Goal: Task Accomplishment & Management: Complete application form

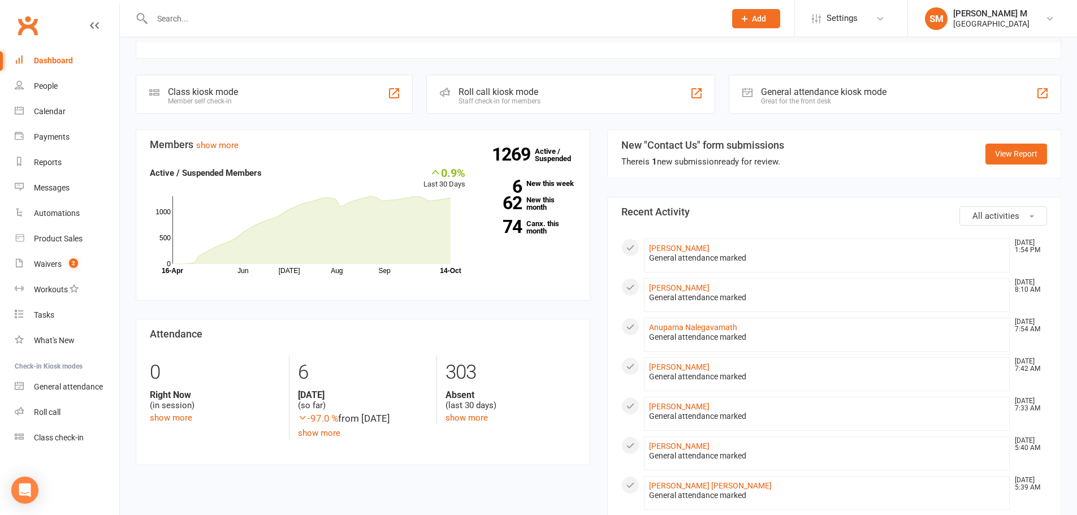
scroll to position [283, 0]
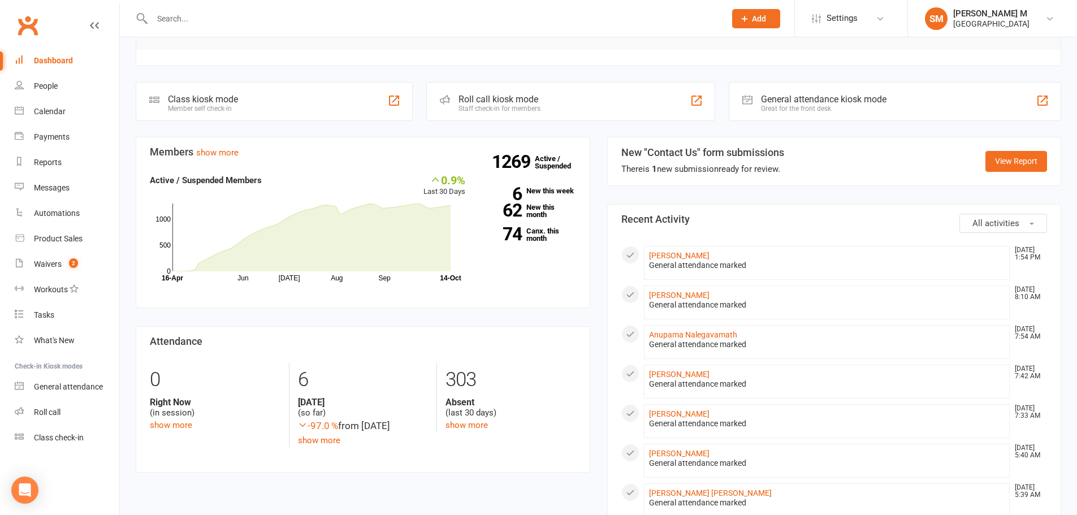
click at [166, 18] on input "text" at bounding box center [433, 19] width 569 height 16
paste input "amitava.chowdhury.net@gmail.com"
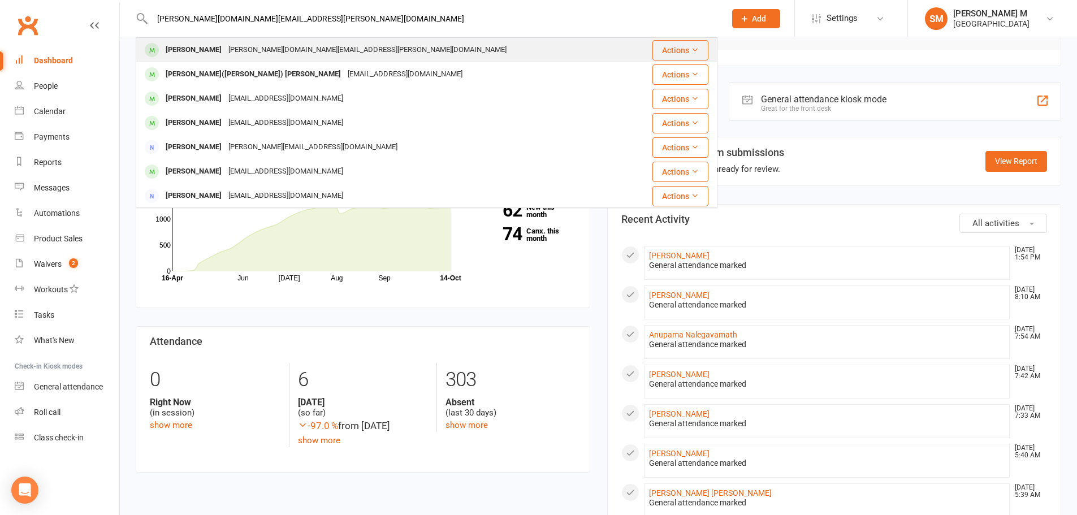
type input "amitava.chowdhury.net@gmail.com"
click at [214, 51] on div "[PERSON_NAME]" at bounding box center [193, 50] width 63 height 16
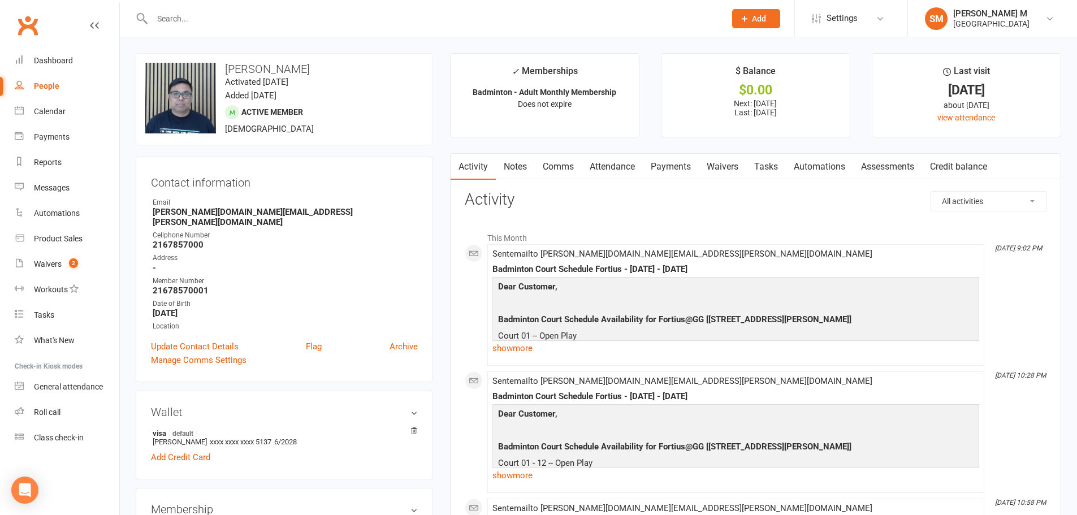
click at [609, 162] on link "Attendance" at bounding box center [612, 167] width 61 height 26
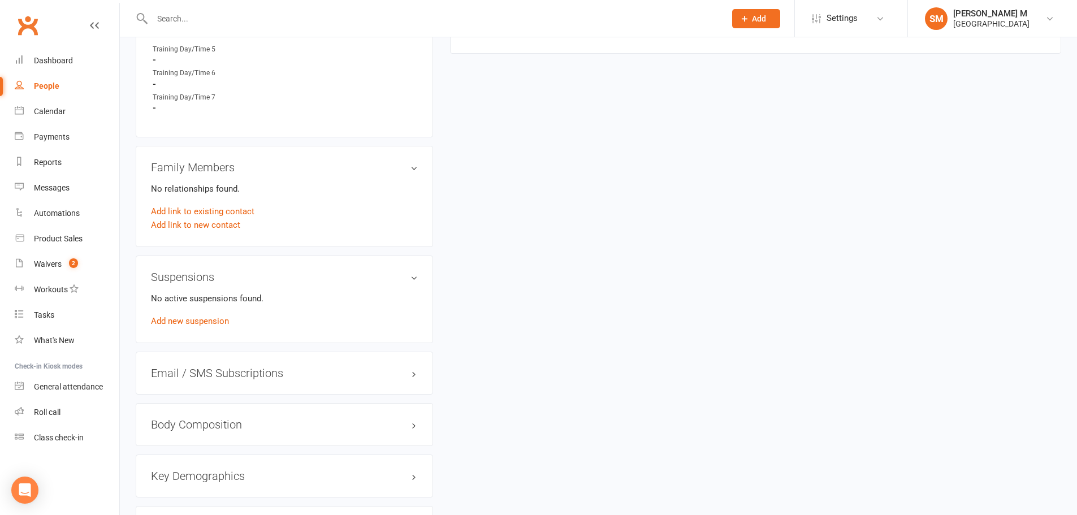
scroll to position [735, 0]
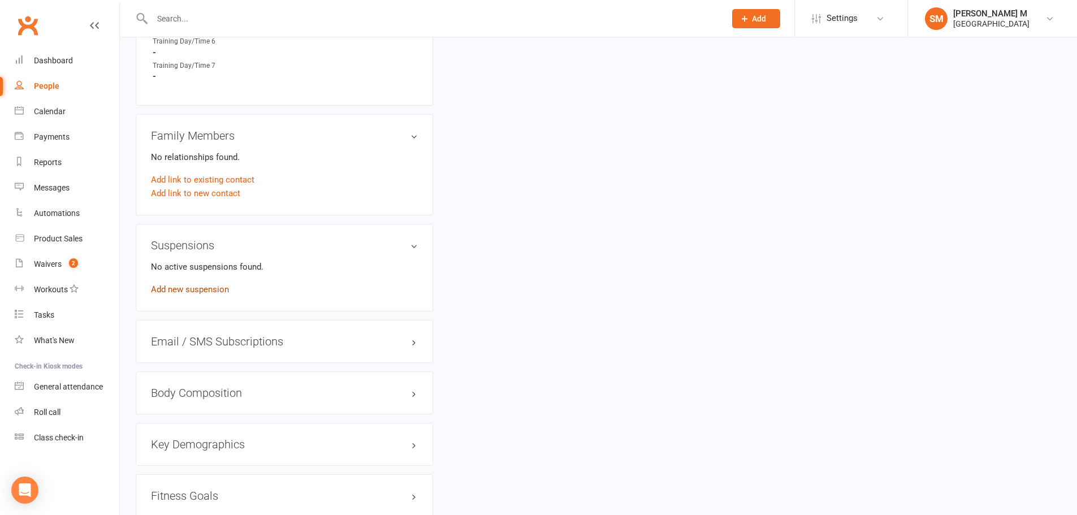
click at [186, 284] on link "Add new suspension" at bounding box center [190, 289] width 78 height 10
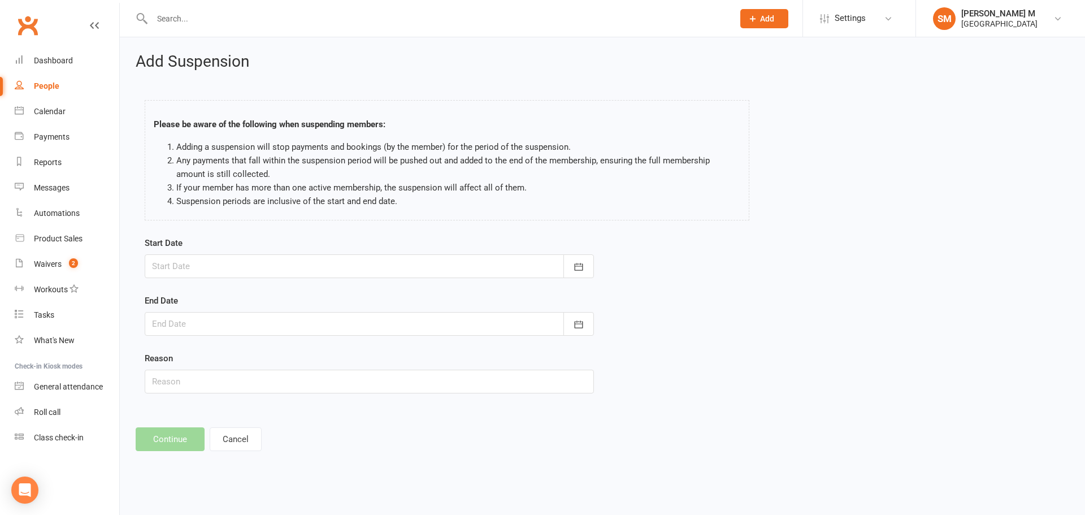
click at [274, 268] on div at bounding box center [369, 266] width 449 height 24
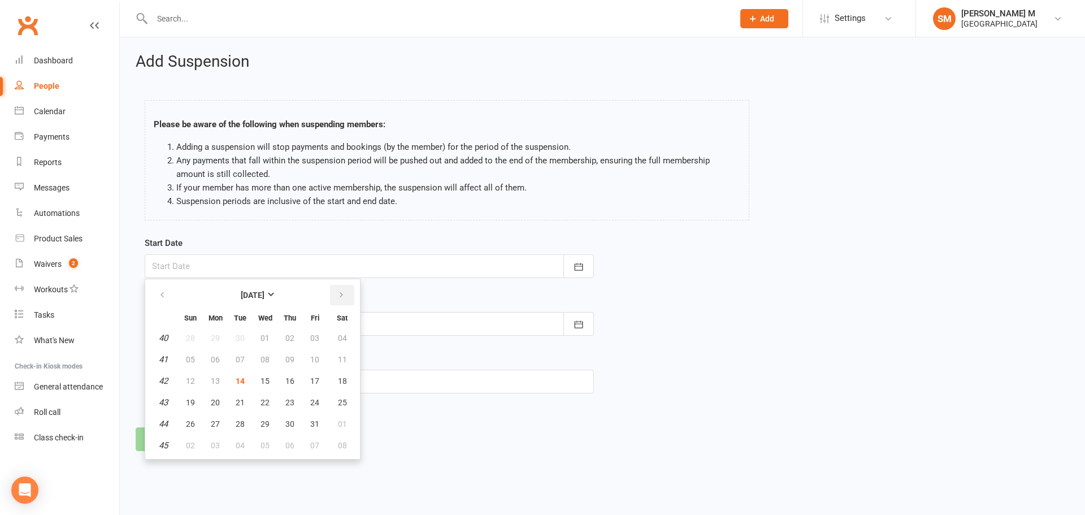
click at [344, 291] on icon "button" at bounding box center [341, 295] width 8 height 9
click at [329, 337] on button "01" at bounding box center [342, 338] width 29 height 20
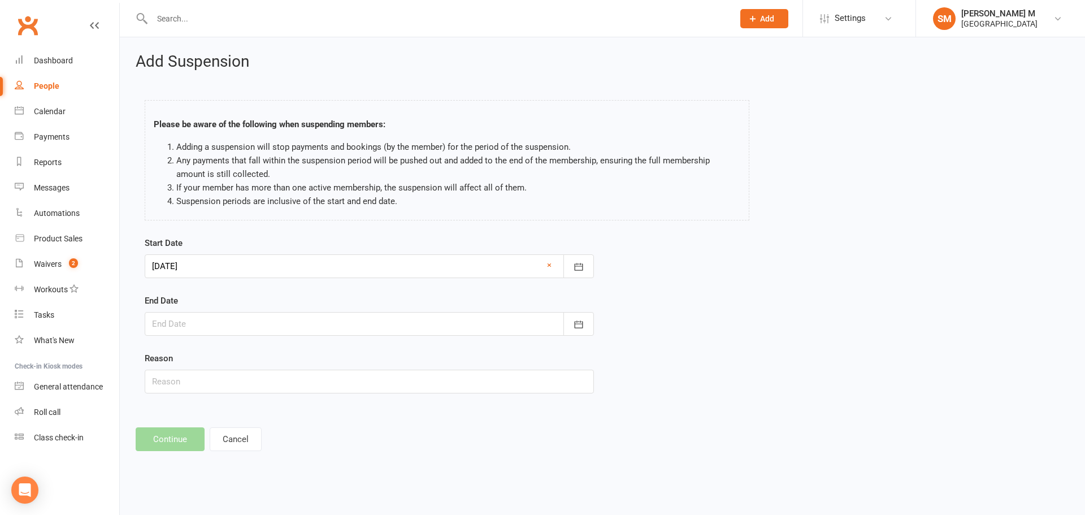
click at [294, 265] on div at bounding box center [369, 266] width 449 height 24
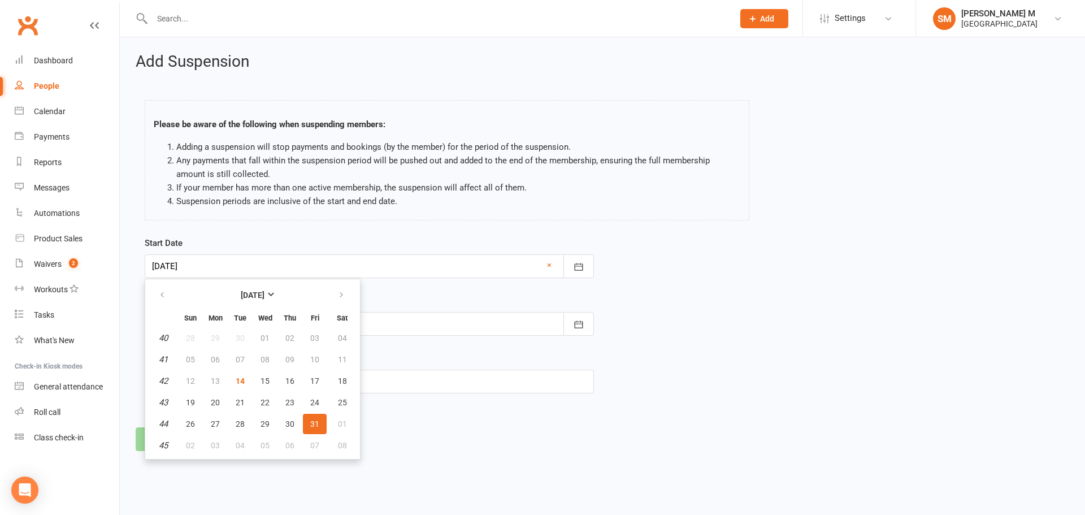
click at [306, 425] on button "31" at bounding box center [315, 424] width 24 height 20
type input "31 Oct 2025"
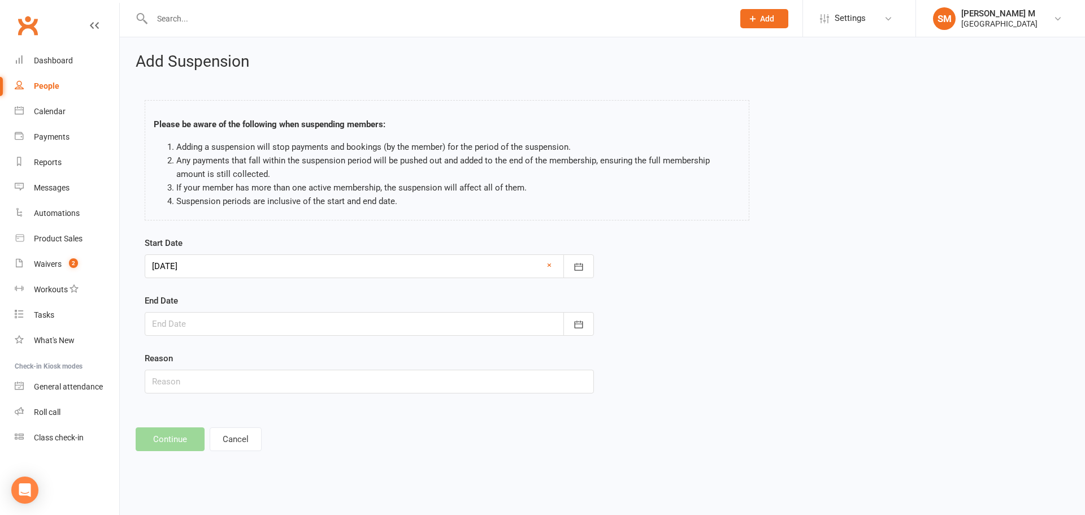
click at [258, 315] on div at bounding box center [369, 324] width 449 height 24
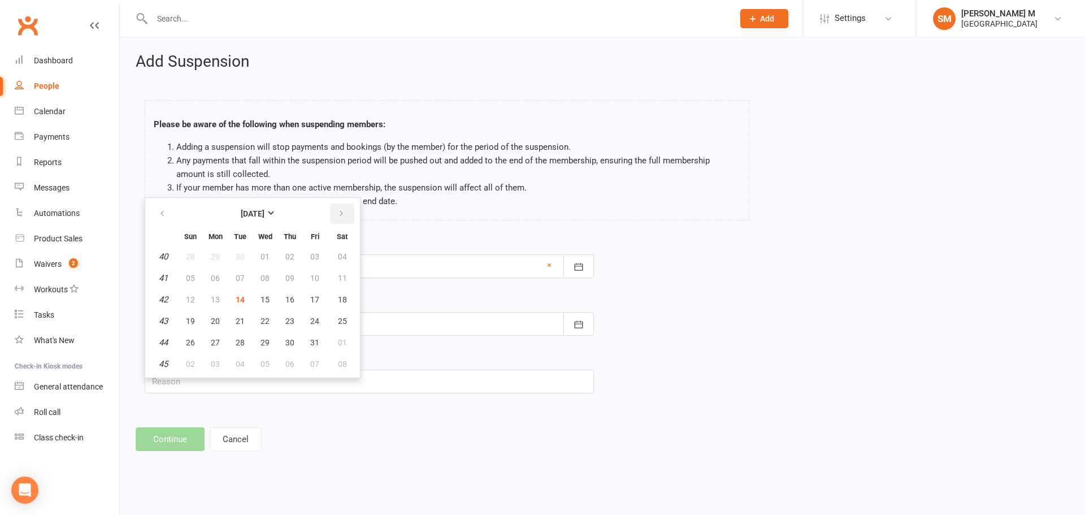
click at [349, 214] on button "button" at bounding box center [342, 213] width 24 height 20
click at [310, 344] on span "30" at bounding box center [314, 342] width 9 height 9
type input "30 Jan 2026"
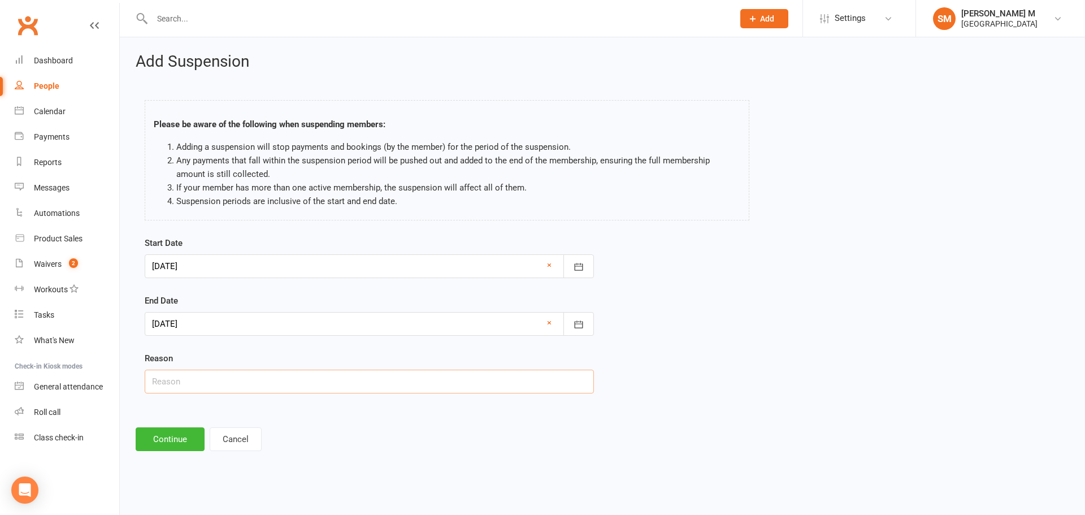
click at [270, 389] on input "text" at bounding box center [369, 382] width 449 height 24
type input "Customer requested via email"
click at [179, 440] on button "Continue" at bounding box center [170, 439] width 69 height 24
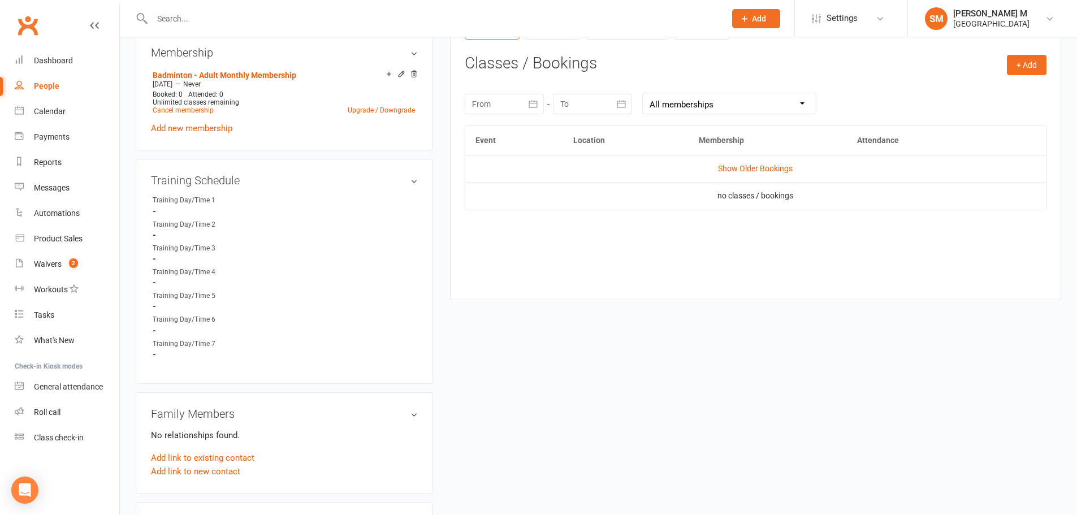
scroll to position [565, 0]
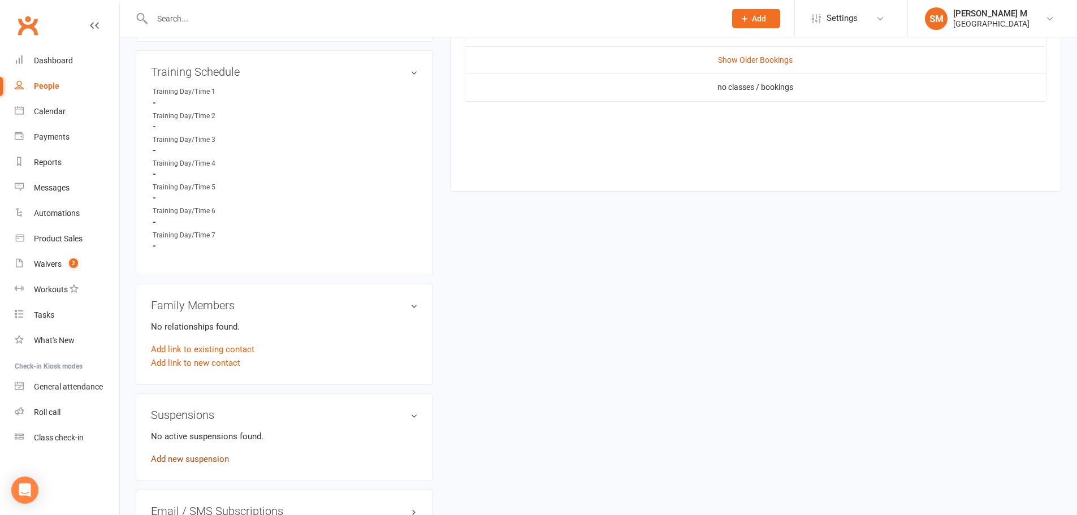
click at [185, 454] on link "Add new suspension" at bounding box center [190, 459] width 78 height 10
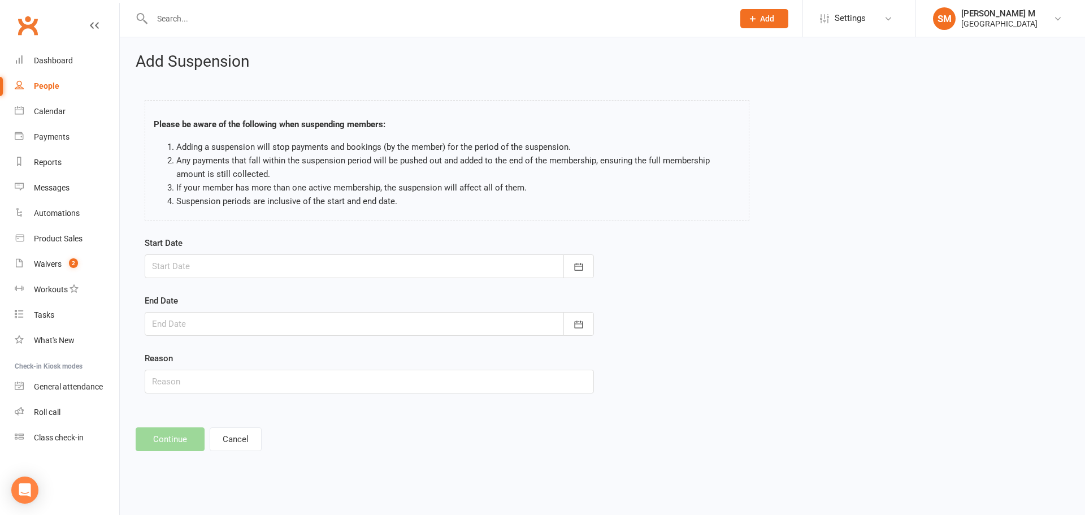
click at [181, 261] on div at bounding box center [369, 266] width 449 height 24
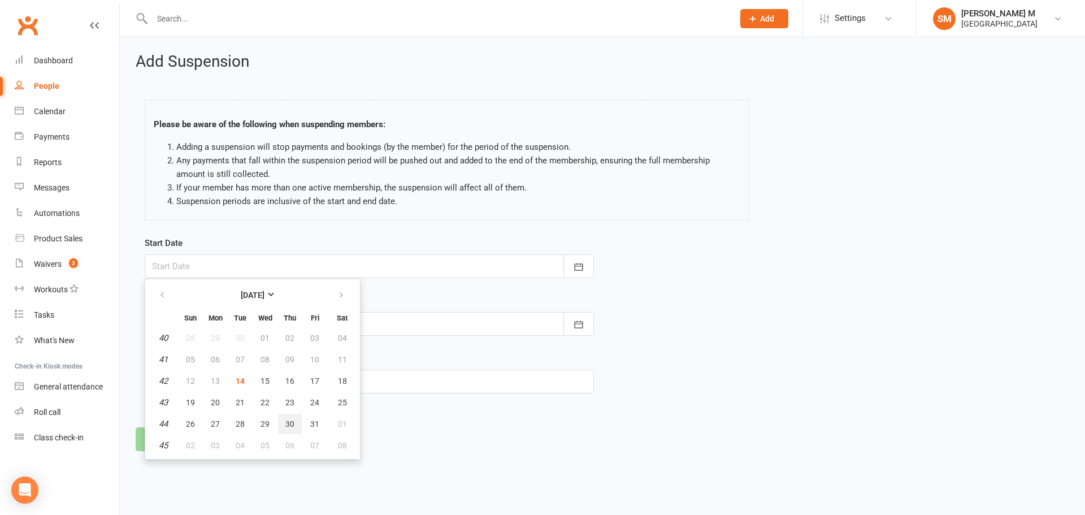
click at [288, 423] on span "30" at bounding box center [289, 423] width 9 height 9
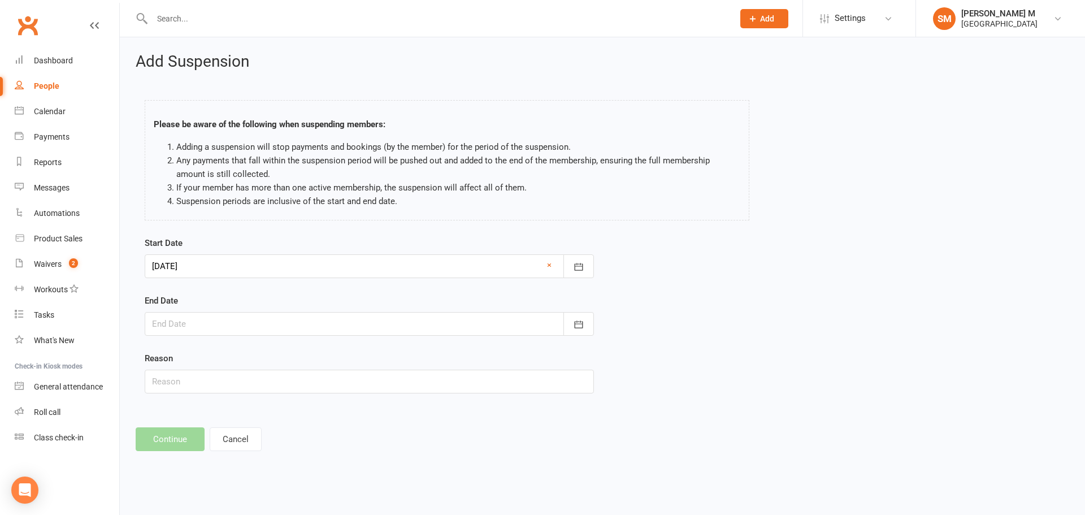
click at [253, 265] on div at bounding box center [369, 266] width 449 height 24
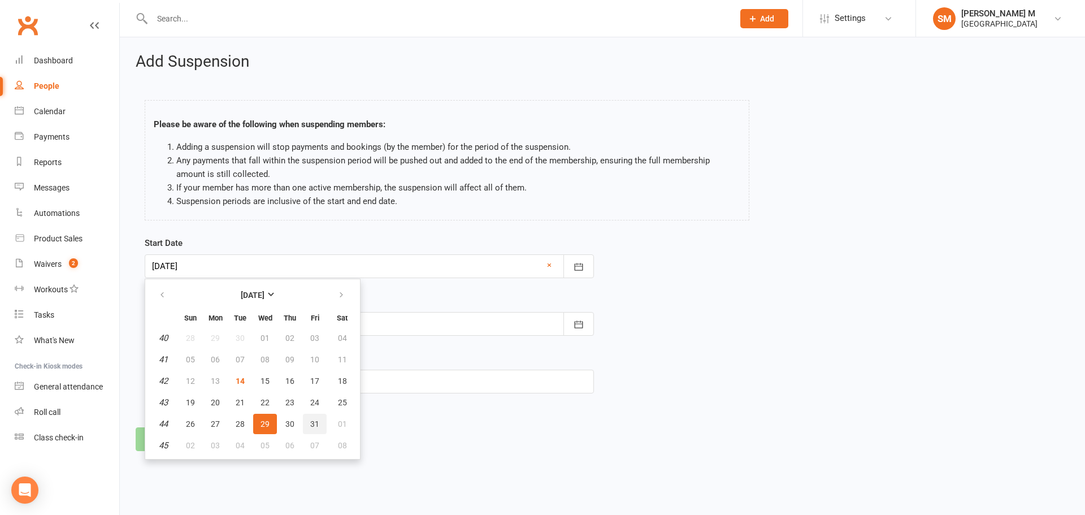
click at [309, 426] on button "31" at bounding box center [315, 424] width 24 height 20
type input "31 Oct 2025"
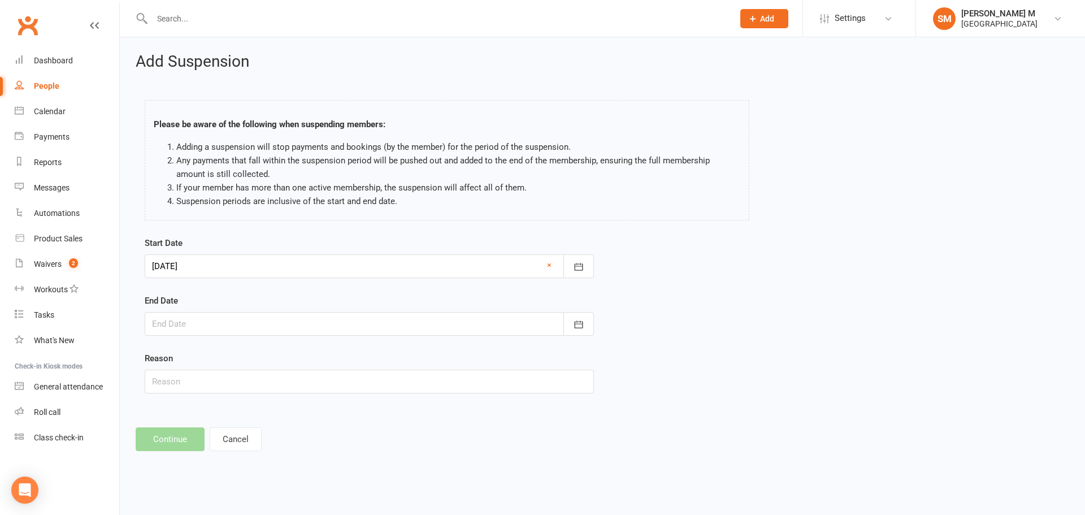
click at [286, 330] on div at bounding box center [369, 324] width 449 height 24
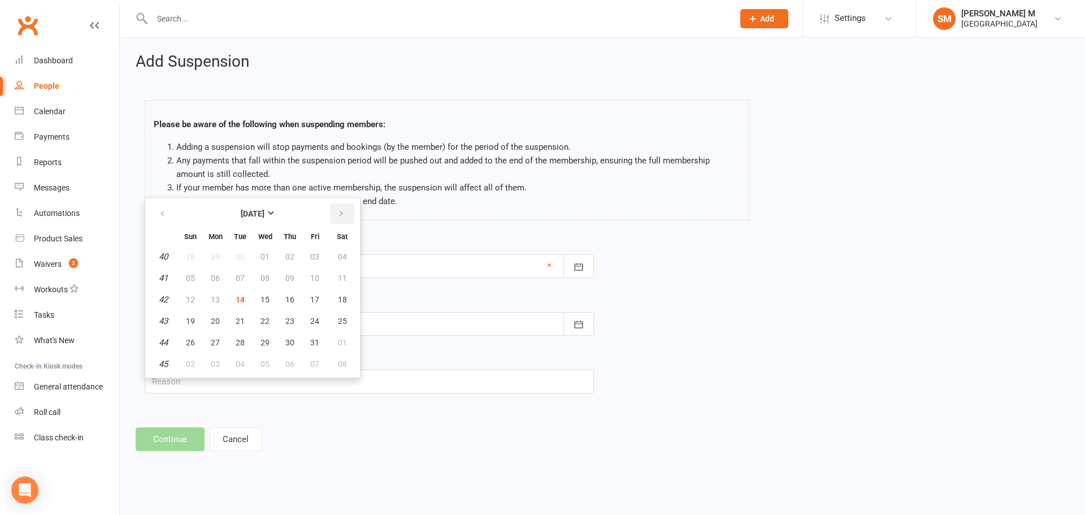
click at [340, 220] on button "button" at bounding box center [342, 213] width 24 height 20
click at [240, 345] on span "30" at bounding box center [240, 342] width 9 height 9
type input "30 Dec 2025"
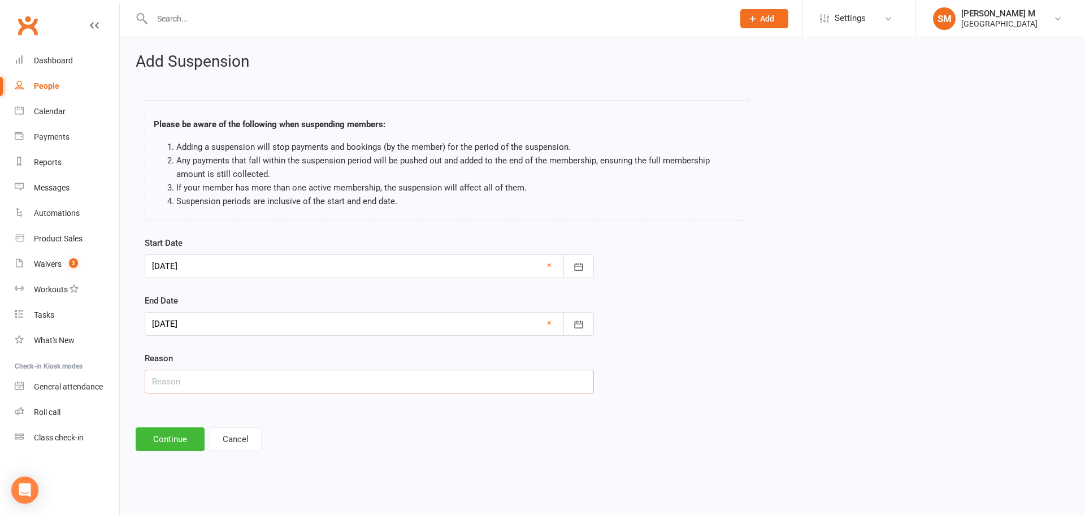
click at [205, 383] on input "text" at bounding box center [369, 382] width 449 height 24
type input "Customer requested via email"
click at [145, 444] on button "Continue" at bounding box center [170, 439] width 69 height 24
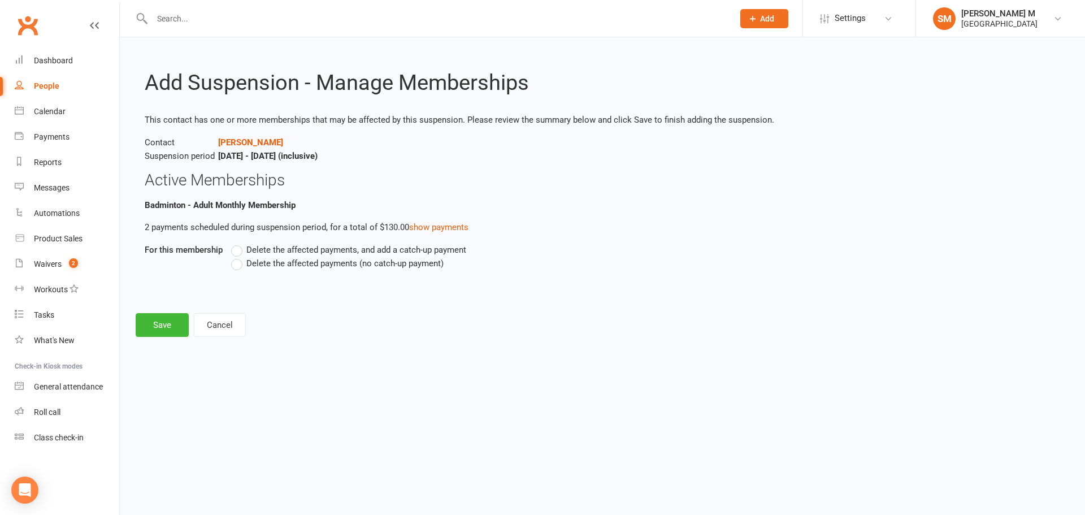
click at [232, 246] on label "Delete the affected payments, and add a catch-up payment" at bounding box center [348, 250] width 235 height 14
click at [232, 243] on input "Delete the affected payments, and add a catch-up payment" at bounding box center [234, 243] width 7 height 0
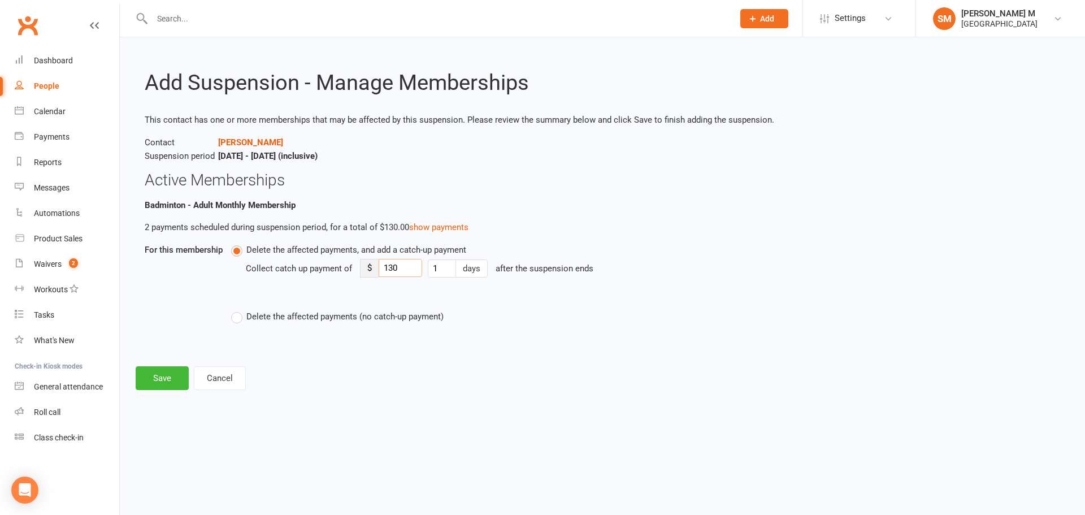
click at [400, 268] on input "130" at bounding box center [401, 268] width 44 height 18
click at [388, 268] on input "130" at bounding box center [401, 268] width 44 height 18
click at [393, 268] on input "30" at bounding box center [401, 268] width 44 height 18
type input "30"
click at [172, 381] on button "Save" at bounding box center [162, 378] width 53 height 24
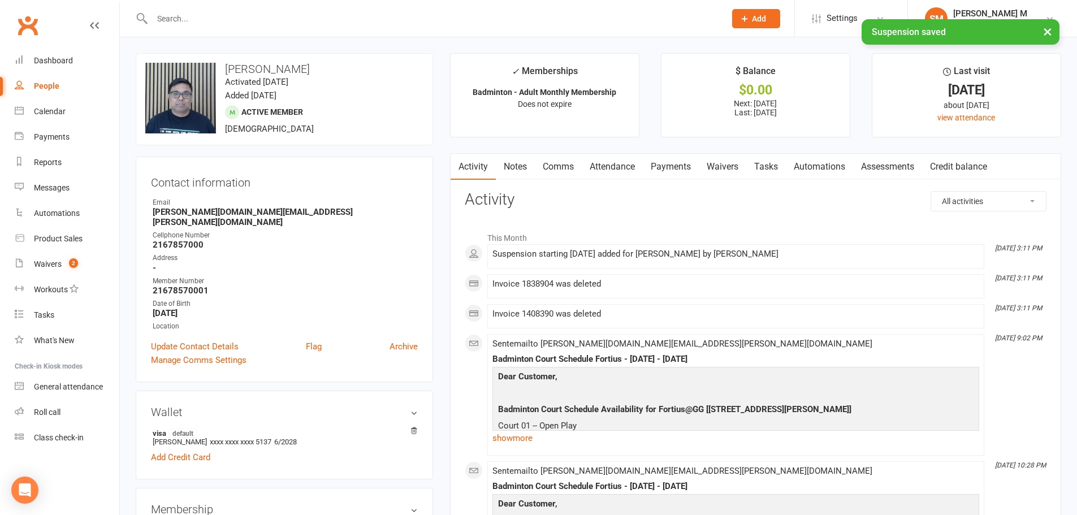
click at [674, 170] on link "Payments" at bounding box center [671, 167] width 56 height 26
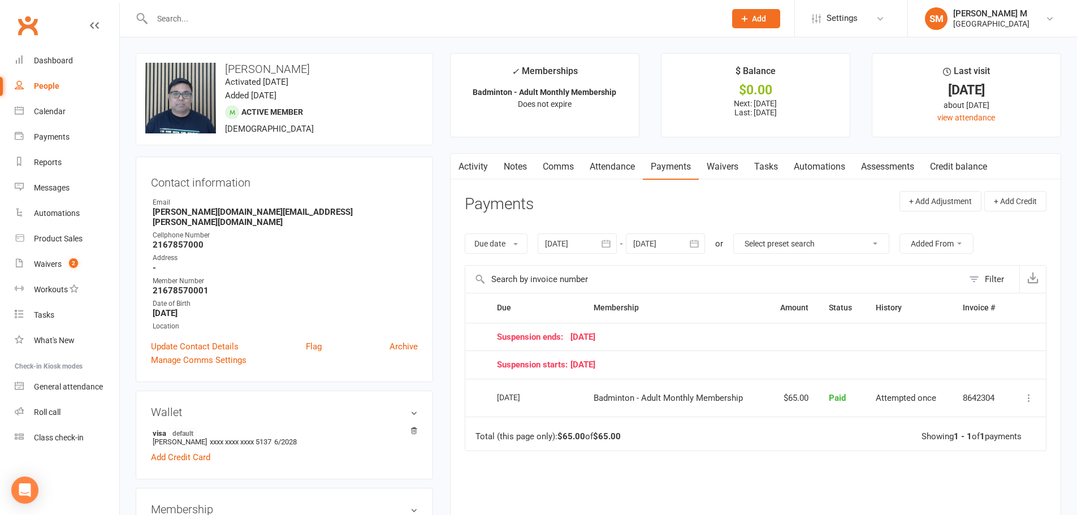
click at [690, 241] on icon "button" at bounding box center [693, 243] width 11 height 11
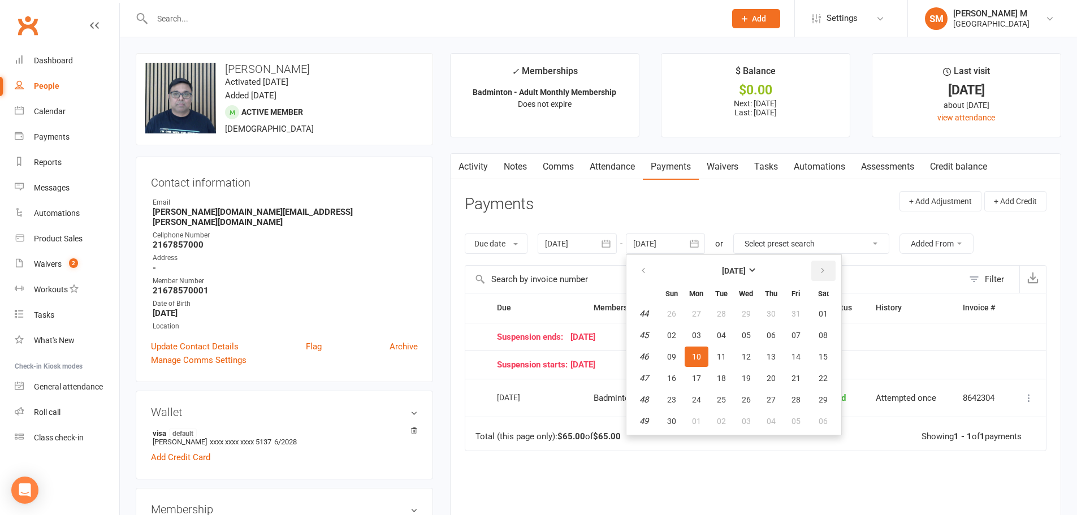
click at [813, 268] on button "button" at bounding box center [823, 271] width 24 height 20
click at [819, 264] on button "button" at bounding box center [823, 271] width 24 height 20
drag, startPoint x: 819, startPoint y: 264, endPoint x: 822, endPoint y: 273, distance: 9.5
click at [821, 270] on button "button" at bounding box center [823, 271] width 24 height 20
click at [810, 318] on button "07" at bounding box center [823, 314] width 29 height 20
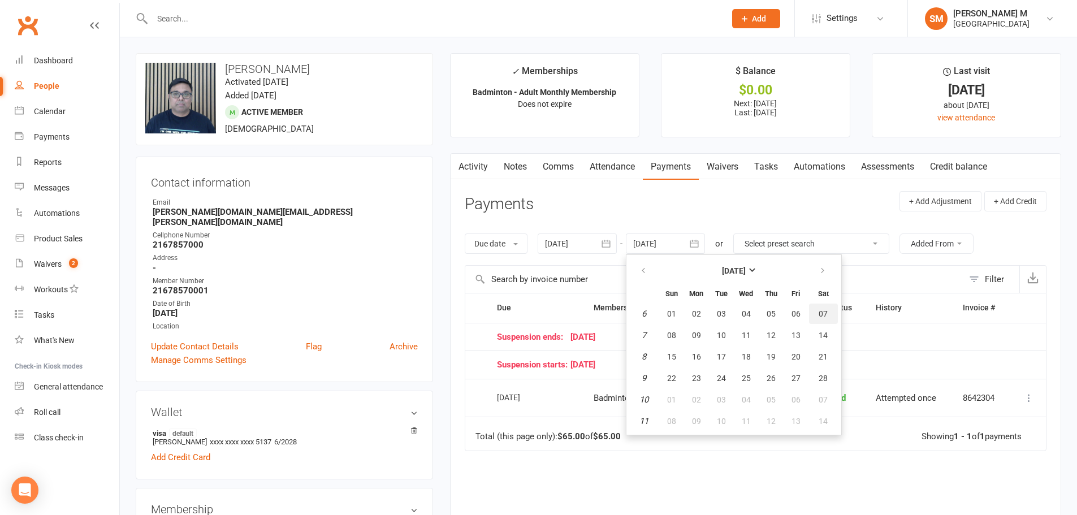
type input "07 Feb 2026"
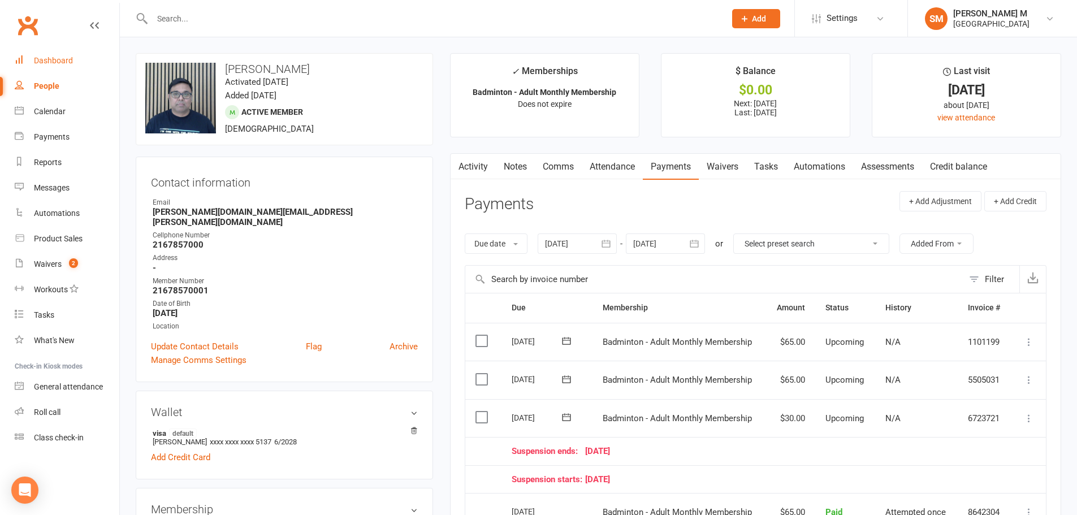
click at [24, 67] on link "Dashboard" at bounding box center [67, 60] width 105 height 25
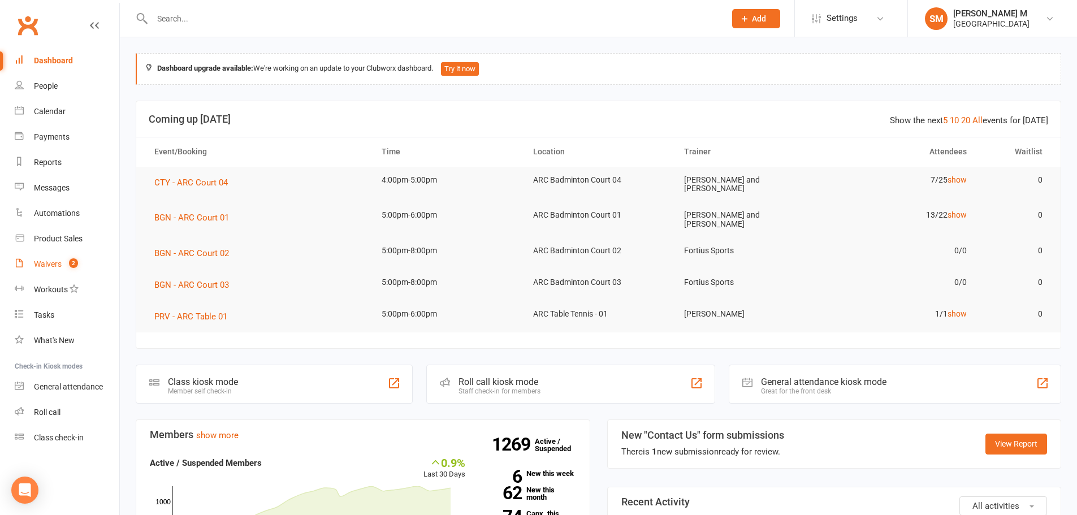
click at [29, 258] on link "Waivers 2" at bounding box center [67, 264] width 105 height 25
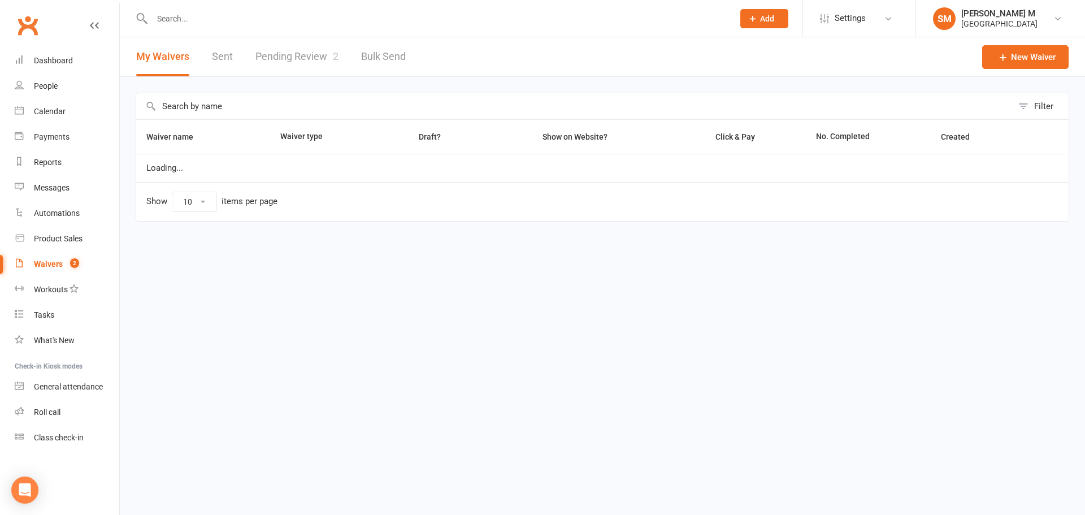
select select "50"
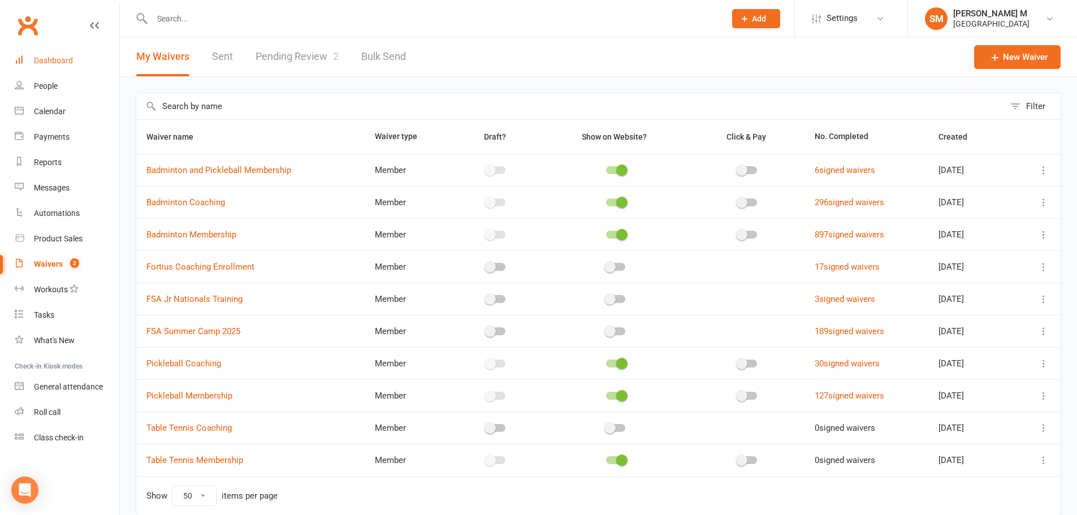
click at [30, 59] on link "Dashboard" at bounding box center [67, 60] width 105 height 25
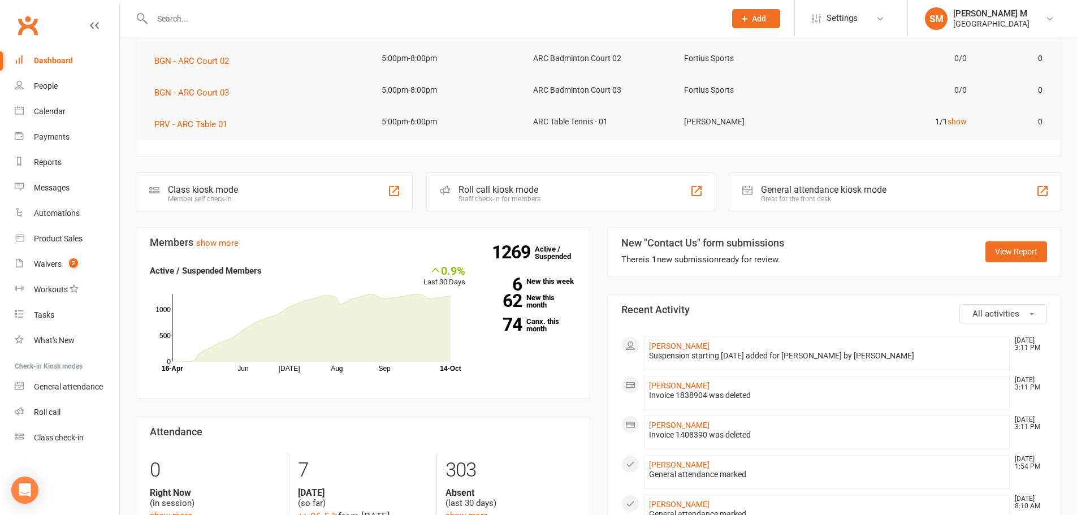
scroll to position [226, 0]
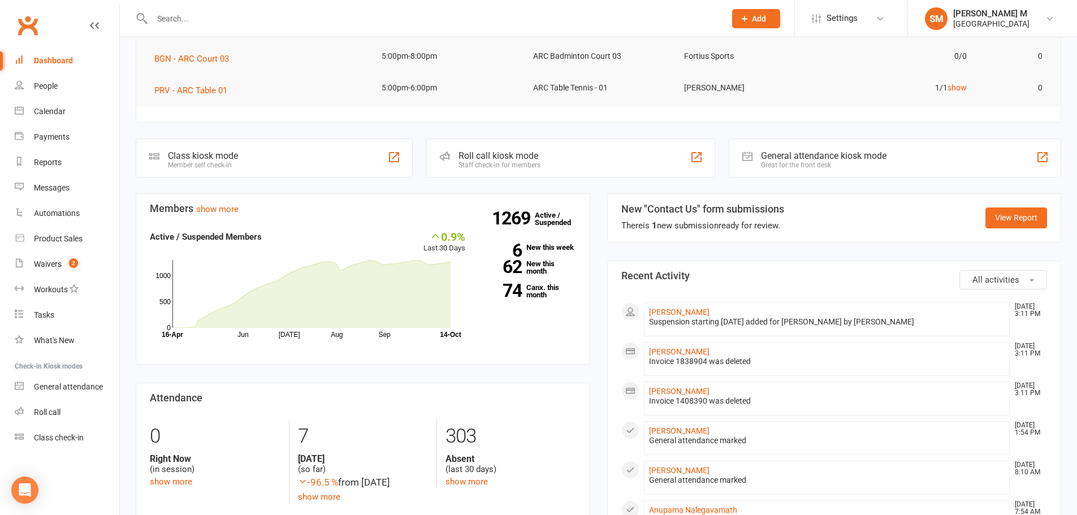
click at [65, 57] on div "Dashboard" at bounding box center [53, 60] width 39 height 9
click at [216, 13] on input "text" at bounding box center [433, 19] width 569 height 16
paste input "[PERSON_NAME][EMAIL_ADDRESS][DOMAIN_NAME]"
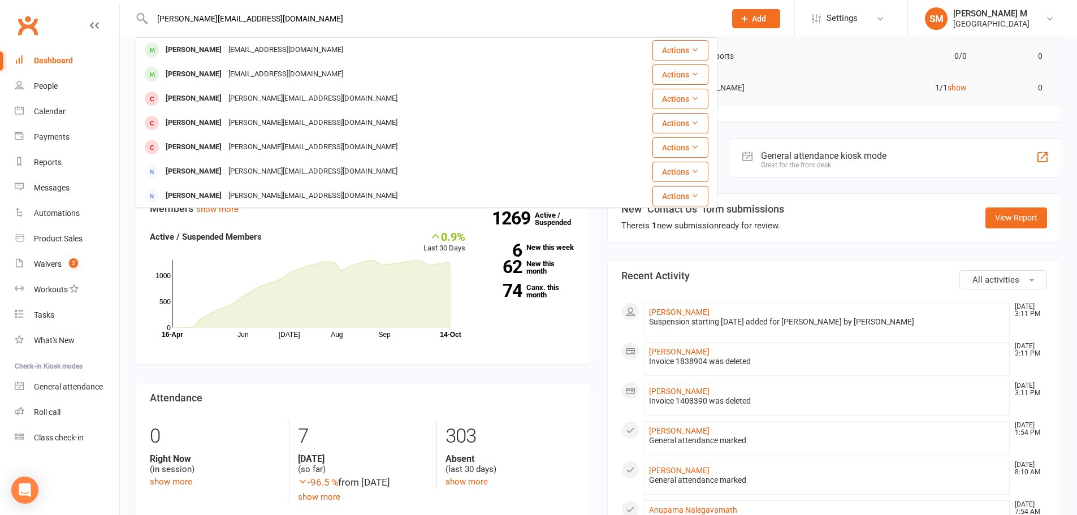
type input "umashankar.mohanarangan@gmail.com"
click at [58, 66] on link "Dashboard" at bounding box center [67, 60] width 105 height 25
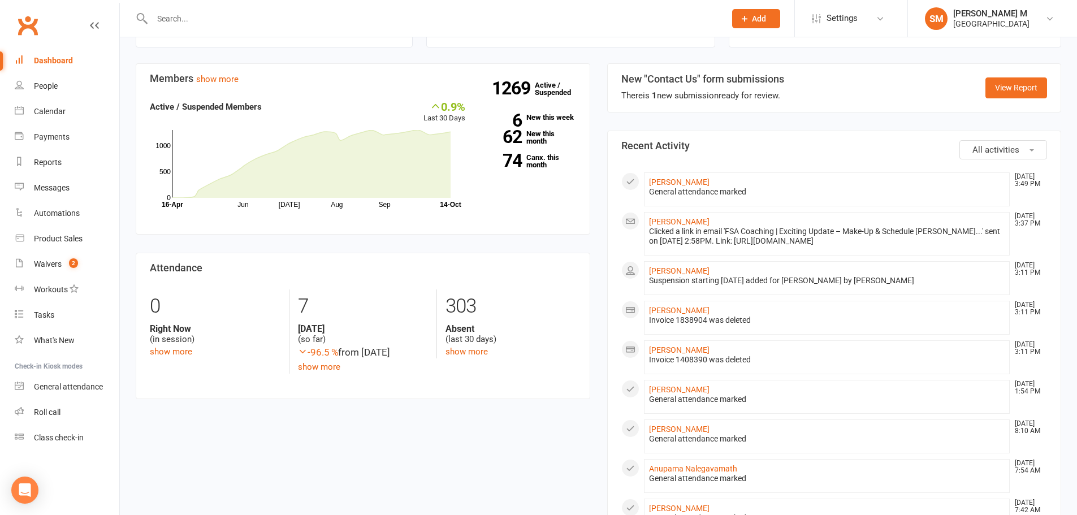
scroll to position [396, 0]
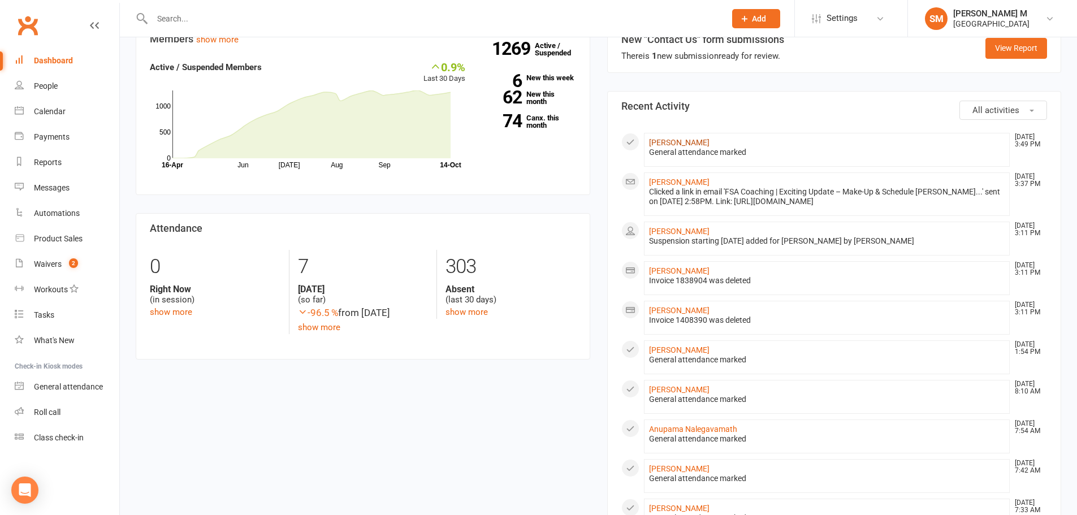
click at [681, 142] on link "Santhosh Marakani" at bounding box center [679, 142] width 60 height 9
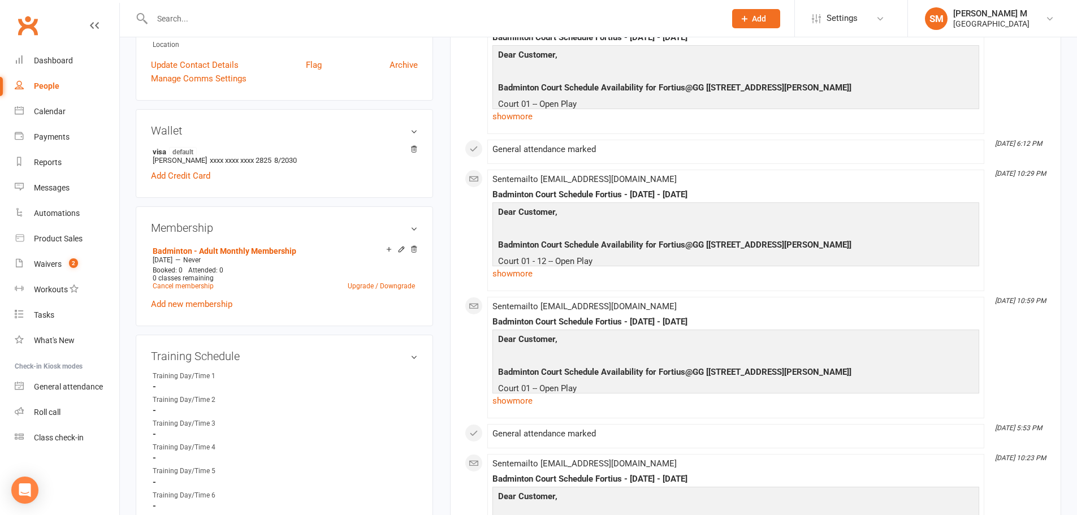
scroll to position [396, 0]
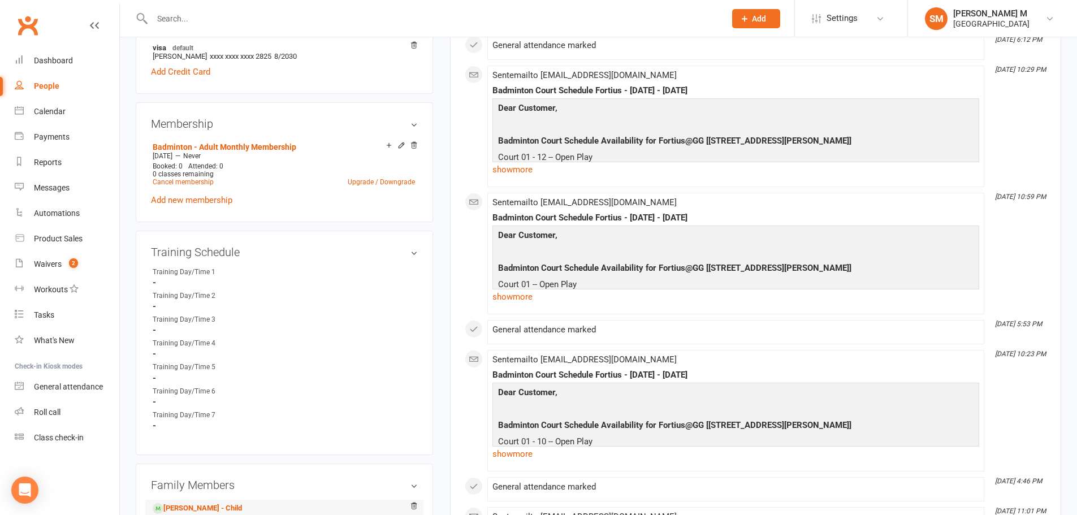
click at [181, 501] on li "Seejal Marakani - Child" at bounding box center [284, 508] width 267 height 16
click at [196, 506] on link "Seejal Marakani - Child" at bounding box center [197, 509] width 89 height 12
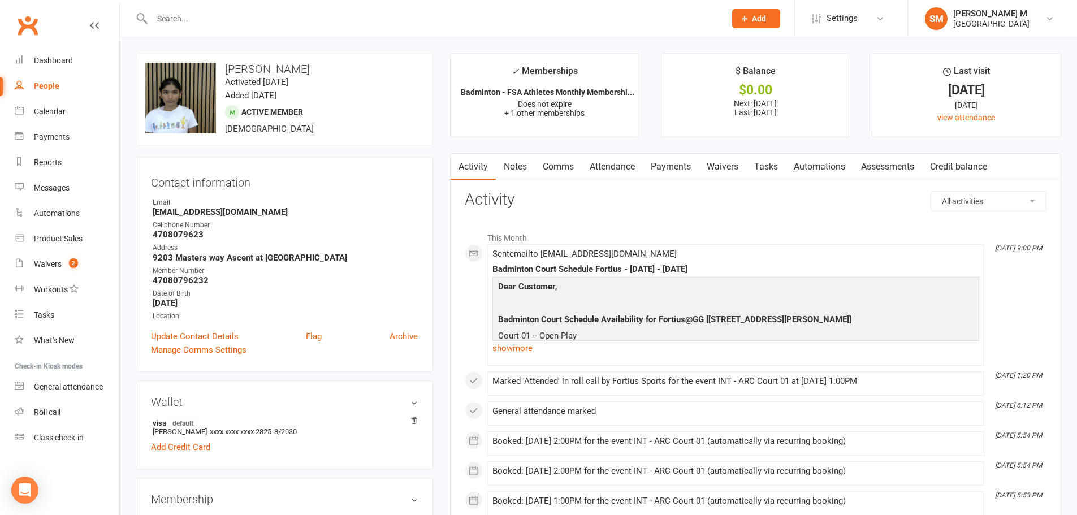
click at [674, 168] on link "Payments" at bounding box center [671, 167] width 56 height 26
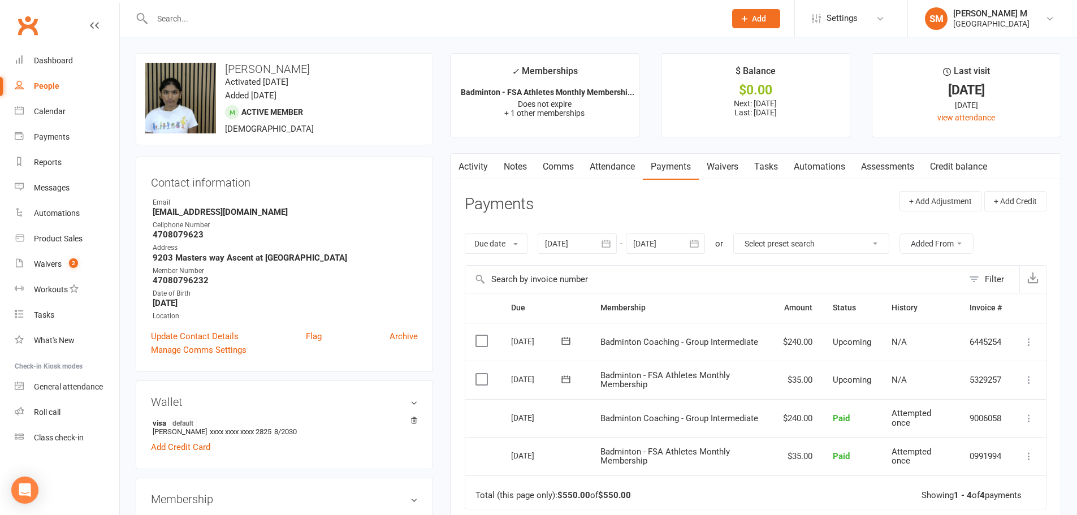
click at [72, 75] on link "People" at bounding box center [67, 85] width 105 height 25
select select "100"
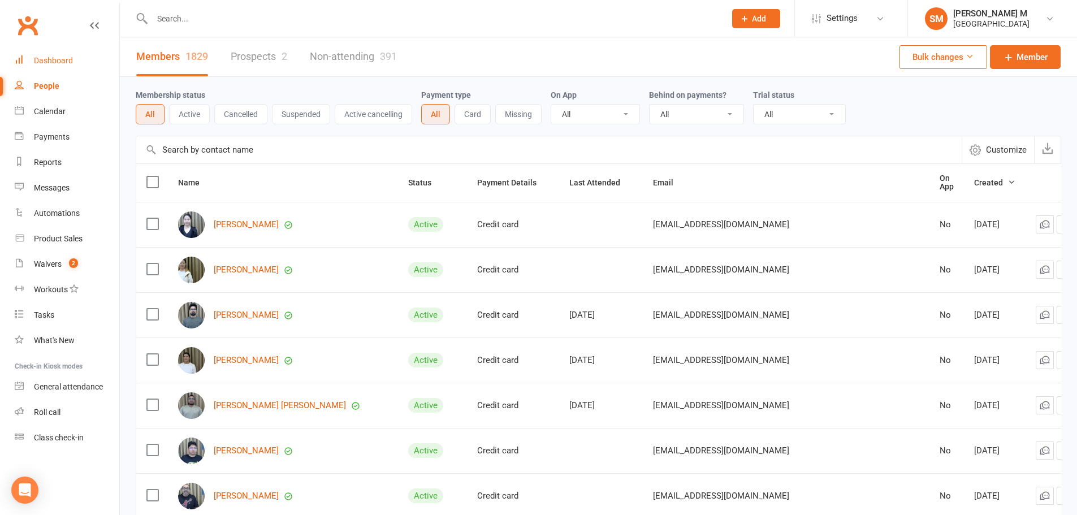
click at [56, 64] on div "Dashboard" at bounding box center [53, 60] width 39 height 9
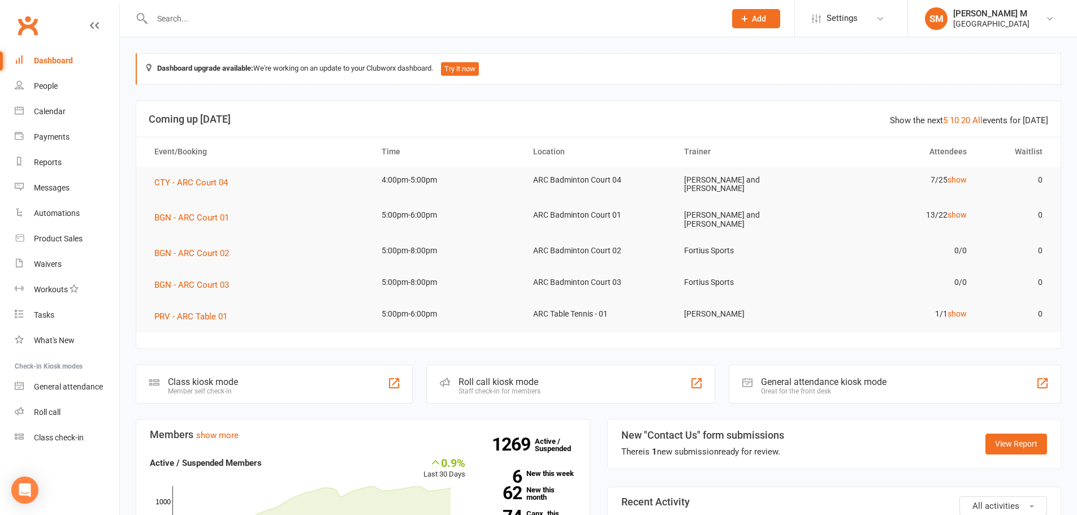
scroll to position [283, 0]
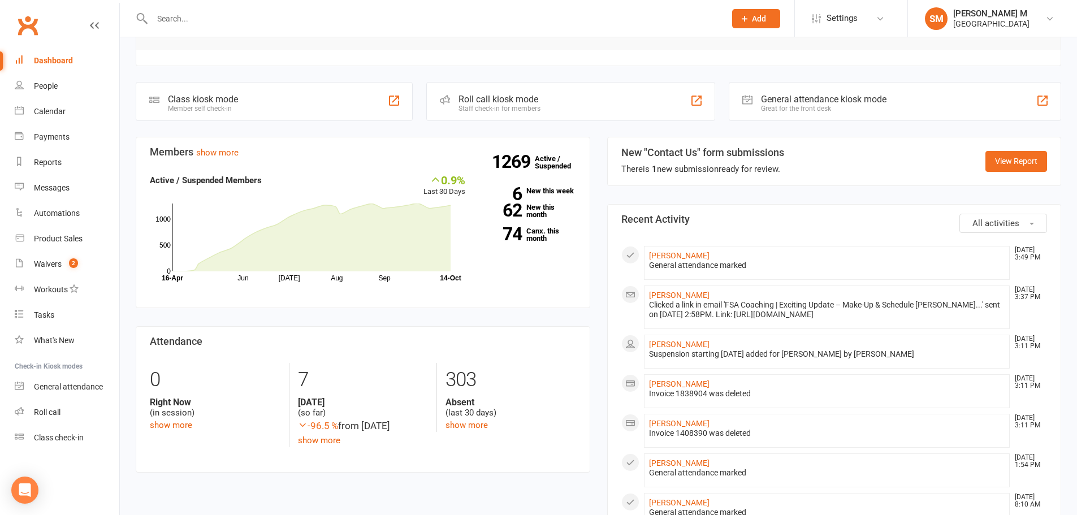
click at [188, 25] on input "text" at bounding box center [433, 19] width 569 height 16
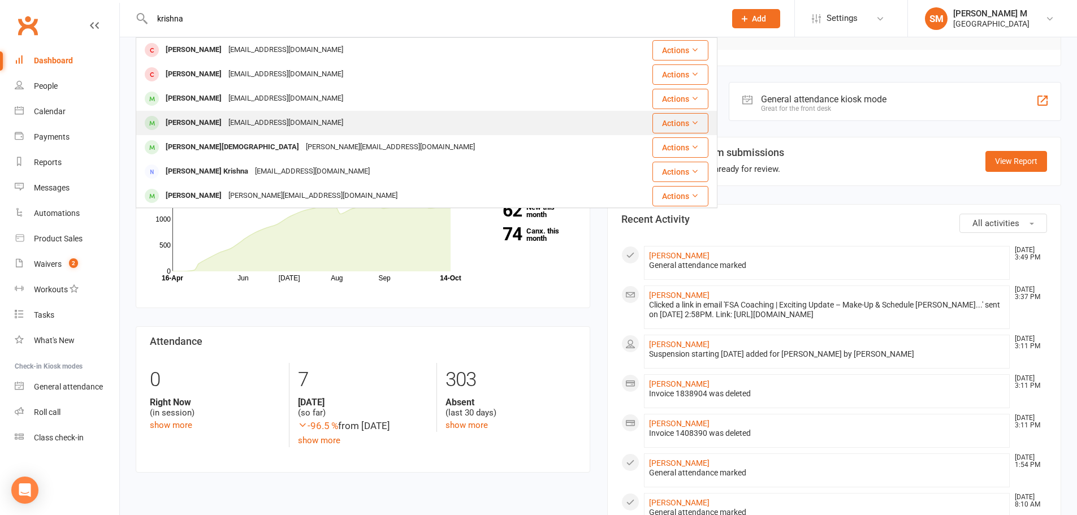
type input "krishna"
click at [253, 118] on div "kris0939@gmail.com" at bounding box center [286, 123] width 122 height 16
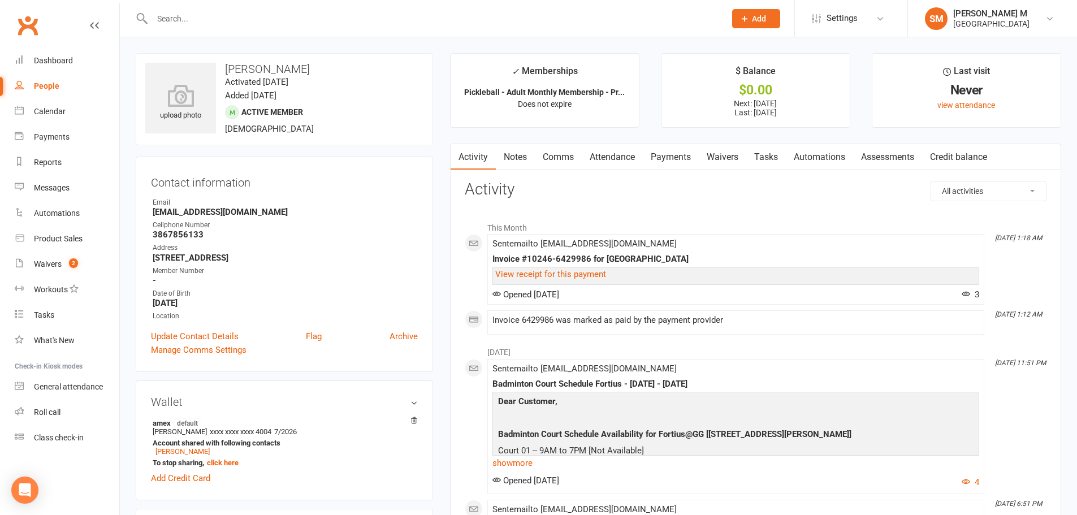
click at [600, 151] on link "Attendance" at bounding box center [612, 157] width 61 height 26
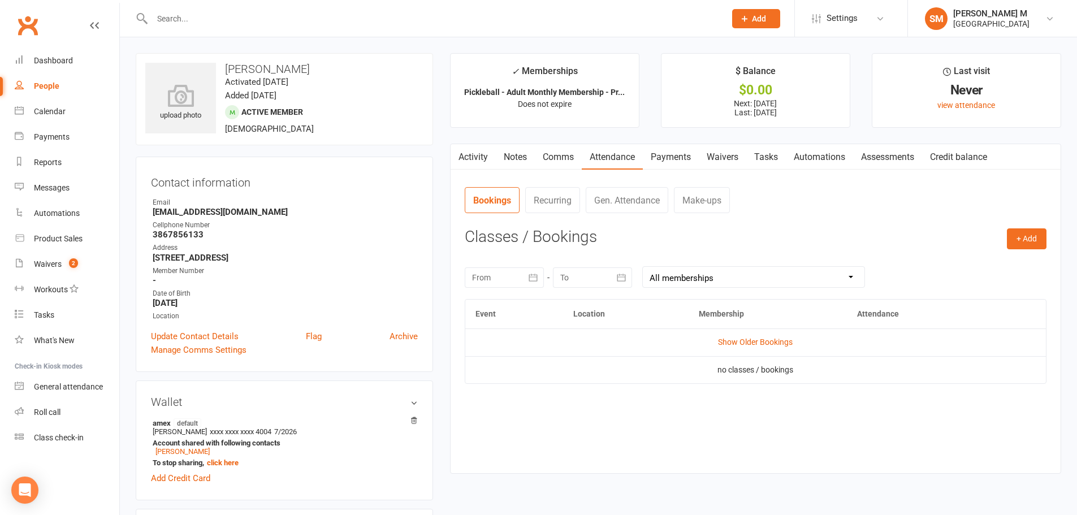
click at [612, 193] on link "Gen. Attendance" at bounding box center [627, 200] width 83 height 26
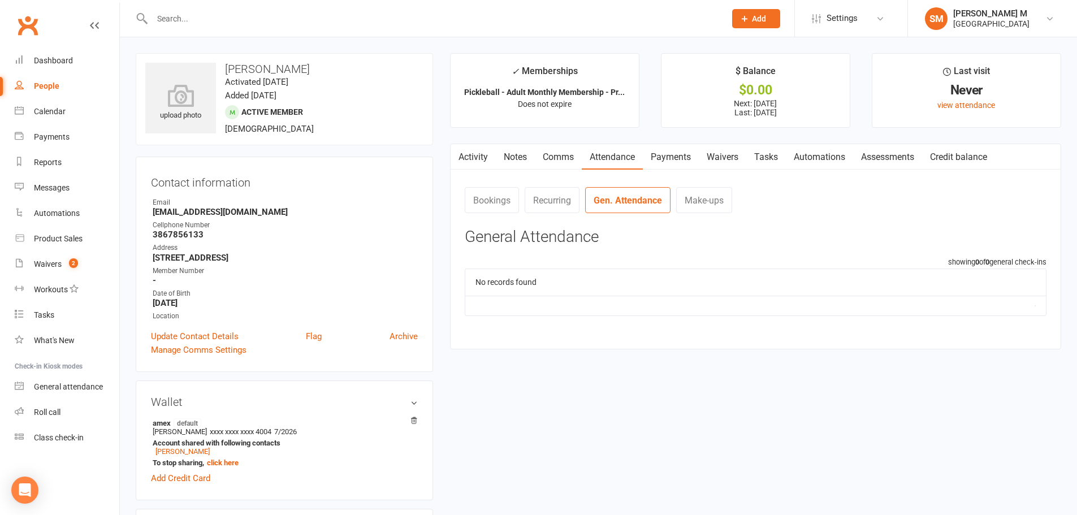
click at [478, 162] on link "Activity" at bounding box center [473, 157] width 45 height 26
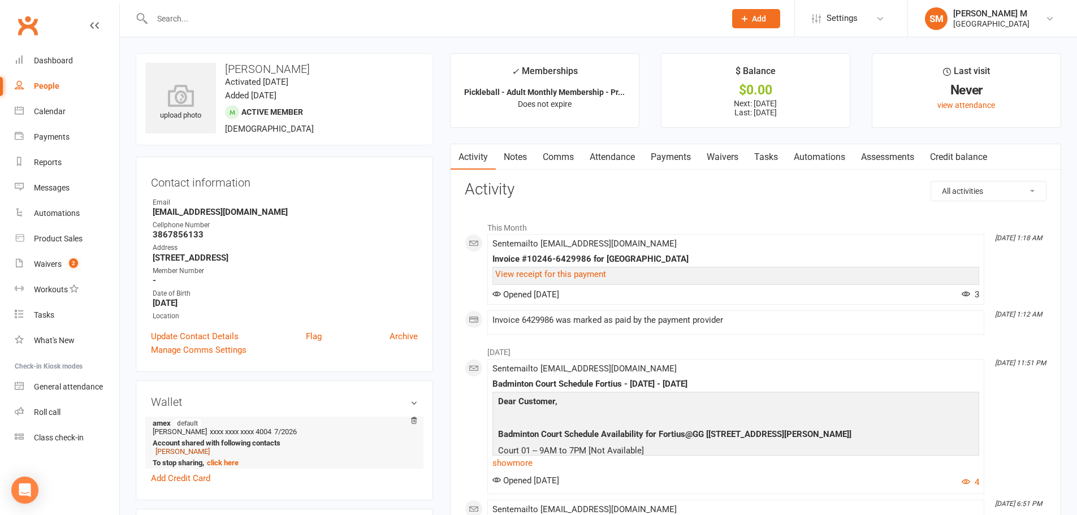
click at [202, 450] on link "[PERSON_NAME]" at bounding box center [182, 451] width 54 height 8
click at [191, 450] on link "[PERSON_NAME]" at bounding box center [182, 451] width 54 height 8
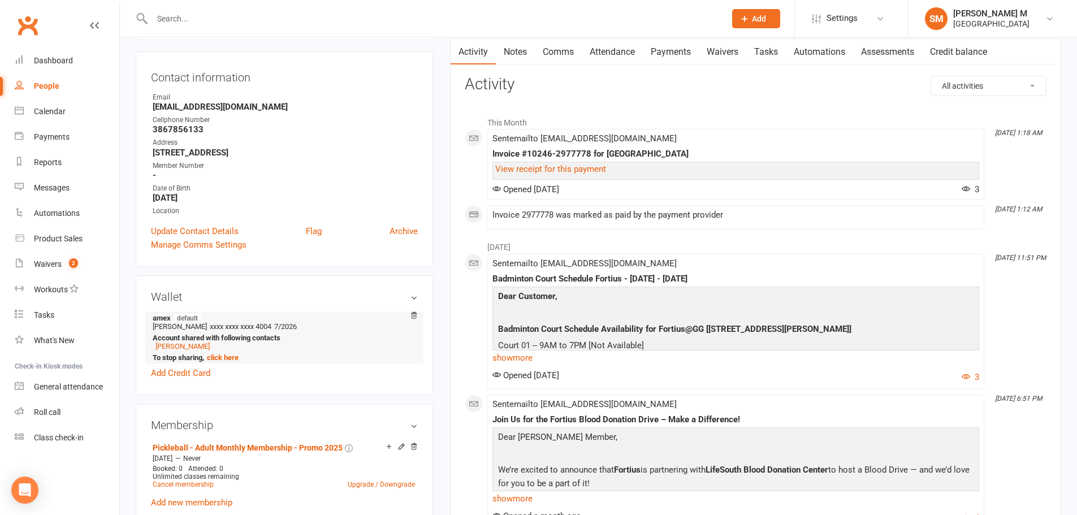
scroll to position [113, 0]
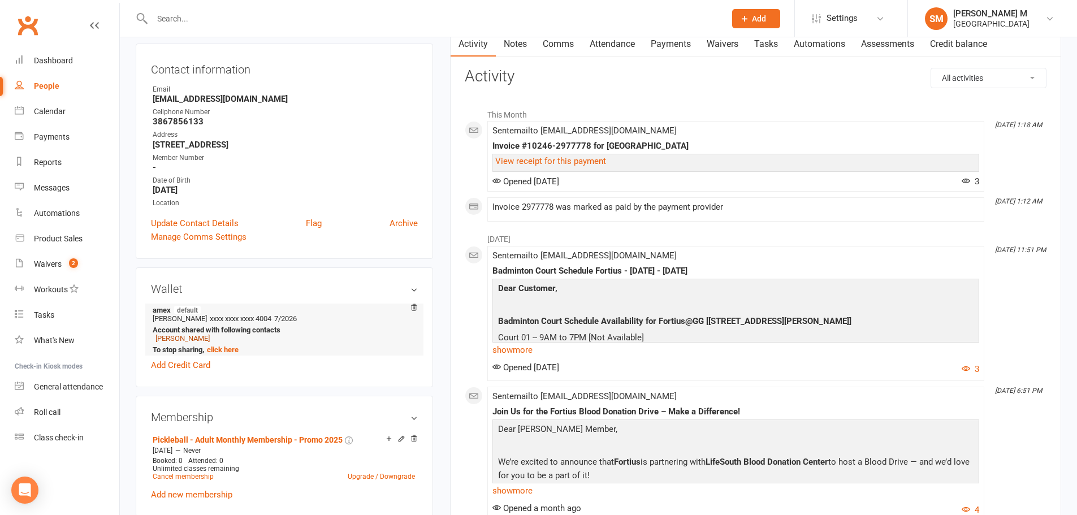
click at [181, 340] on link "[PERSON_NAME]" at bounding box center [182, 338] width 54 height 8
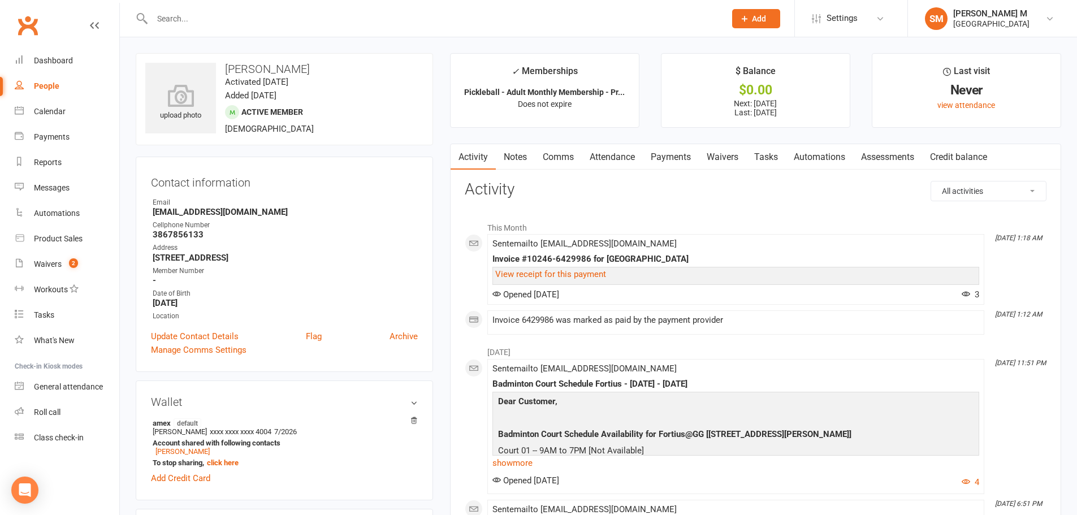
click at [663, 153] on link "Payments" at bounding box center [671, 157] width 56 height 26
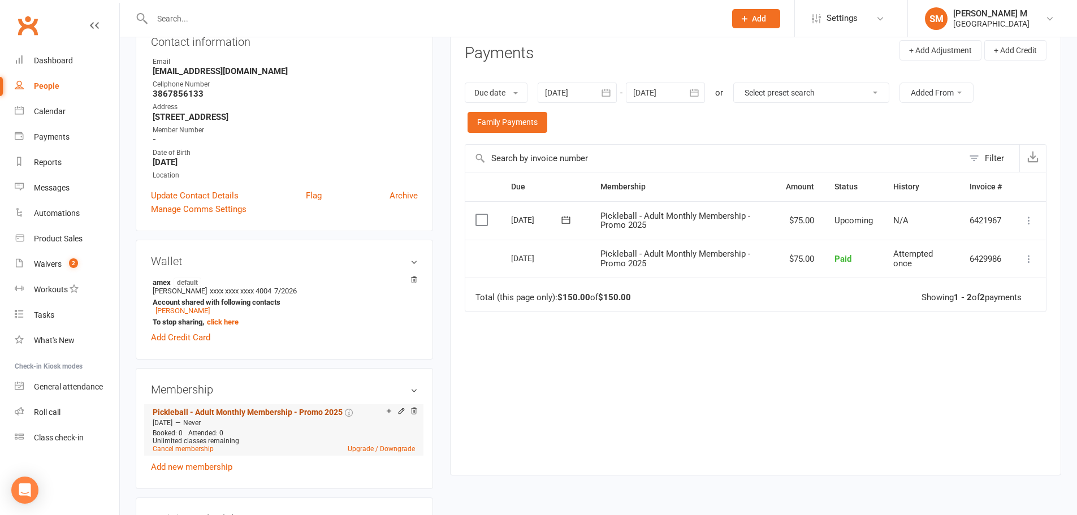
scroll to position [170, 0]
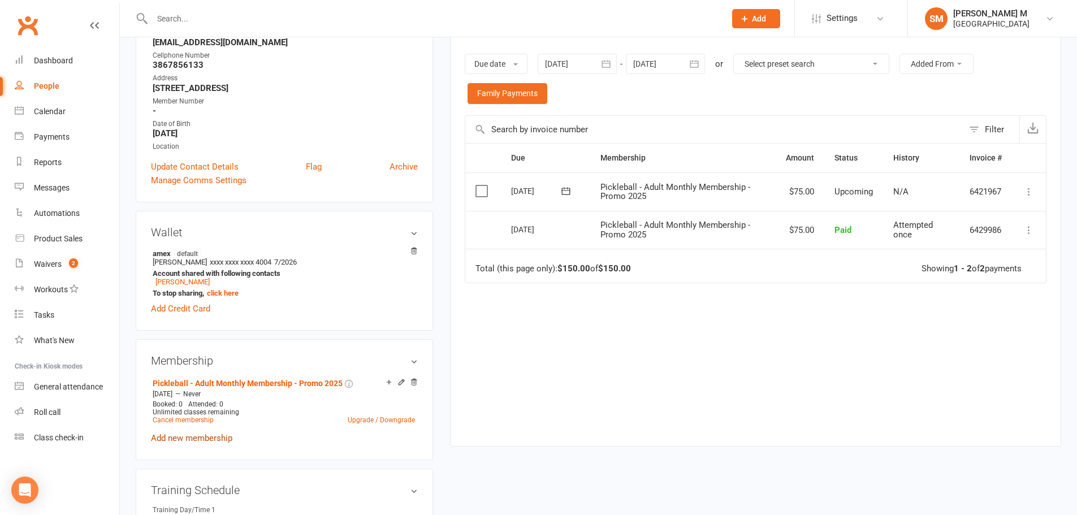
click at [223, 436] on link "Add new membership" at bounding box center [191, 438] width 81 height 10
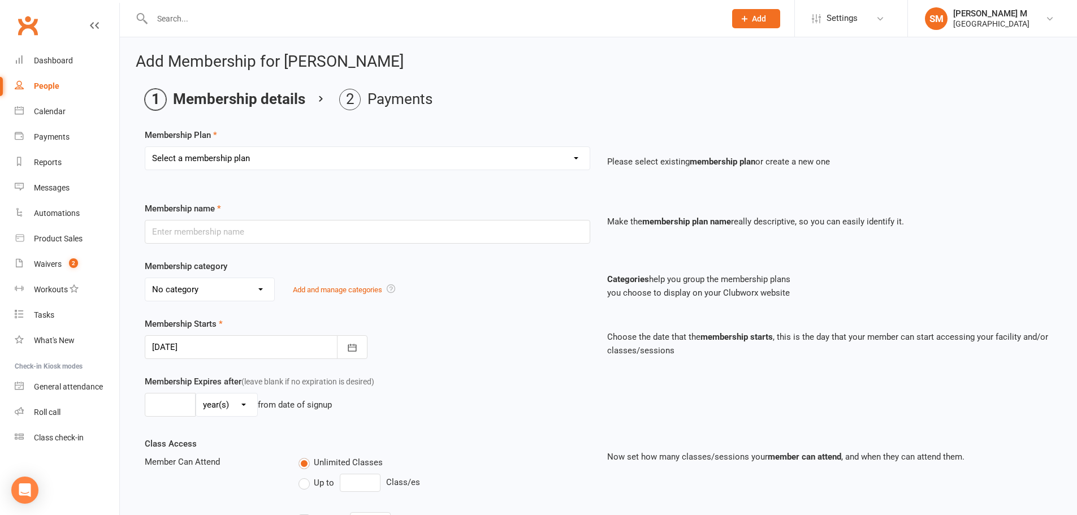
click at [269, 166] on select "Select a membership plan Badminton - Adult Annual Membership Badminton - Adult …" at bounding box center [367, 158] width 444 height 23
select select "28"
click at [145, 147] on select "Select a membership plan Badminton - Adult Annual Membership Badminton - Adult …" at bounding box center [367, 158] width 444 height 23
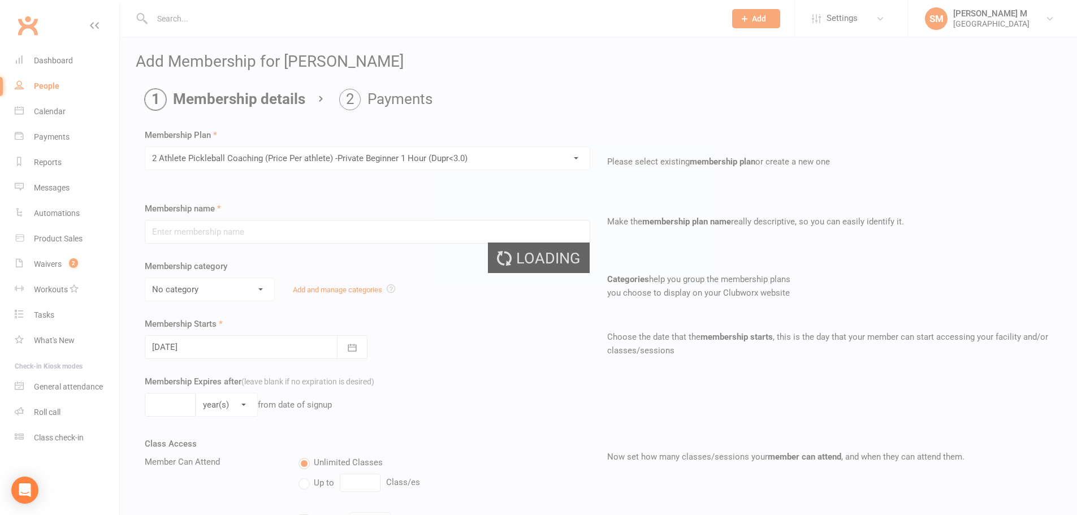
type input "2 Athlete Pickleball Coaching (Price Per athlete) -Private Beginner 1 Hour (Dup…"
select select "7"
type input "0"
type input "1"
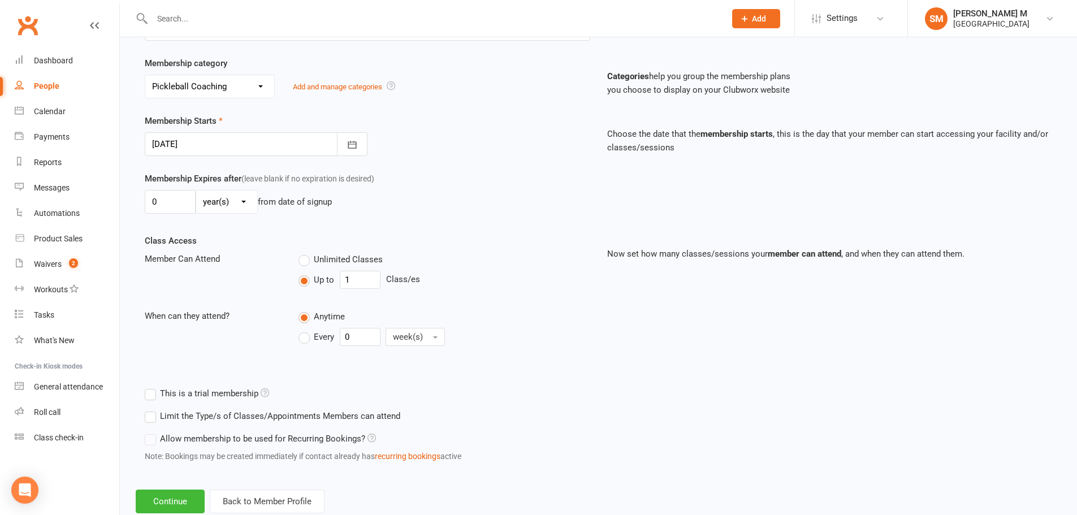
scroll to position [234, 0]
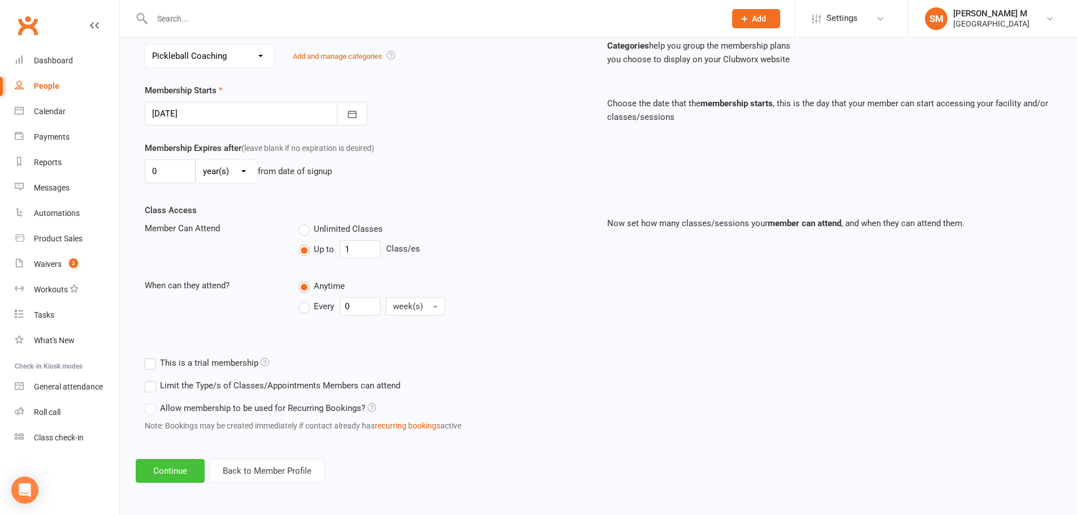
click at [159, 473] on button "Continue" at bounding box center [170, 471] width 69 height 24
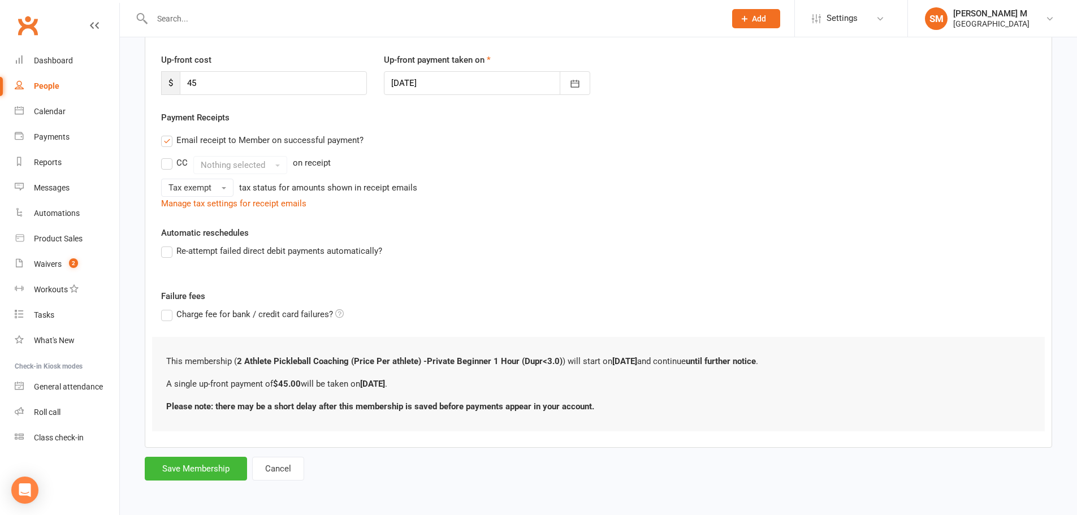
scroll to position [0, 0]
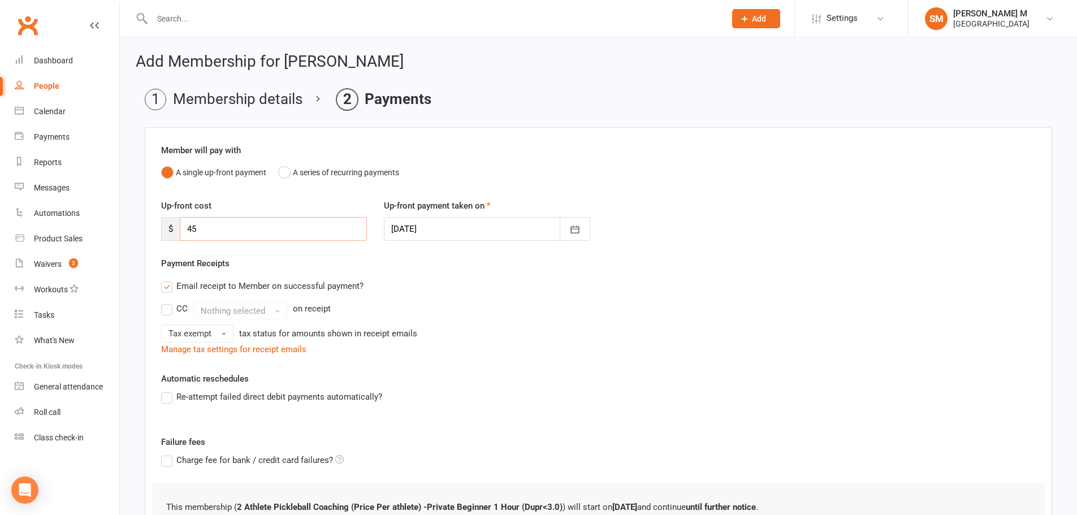
click at [202, 233] on input "45" at bounding box center [273, 229] width 187 height 24
drag, startPoint x: 187, startPoint y: 231, endPoint x: 180, endPoint y: 229, distance: 6.9
click at [180, 229] on input "45" at bounding box center [273, 229] width 187 height 24
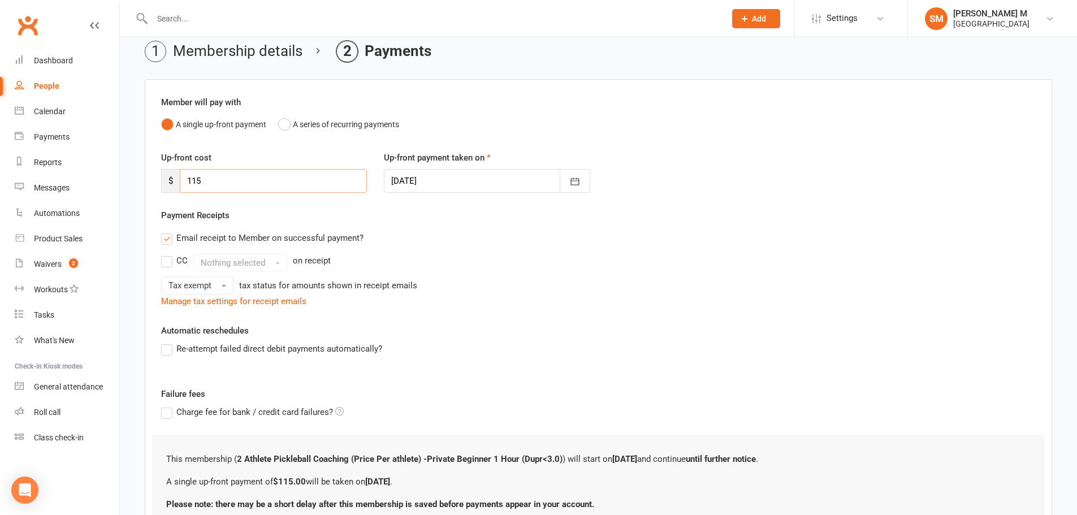
scroll to position [146, 0]
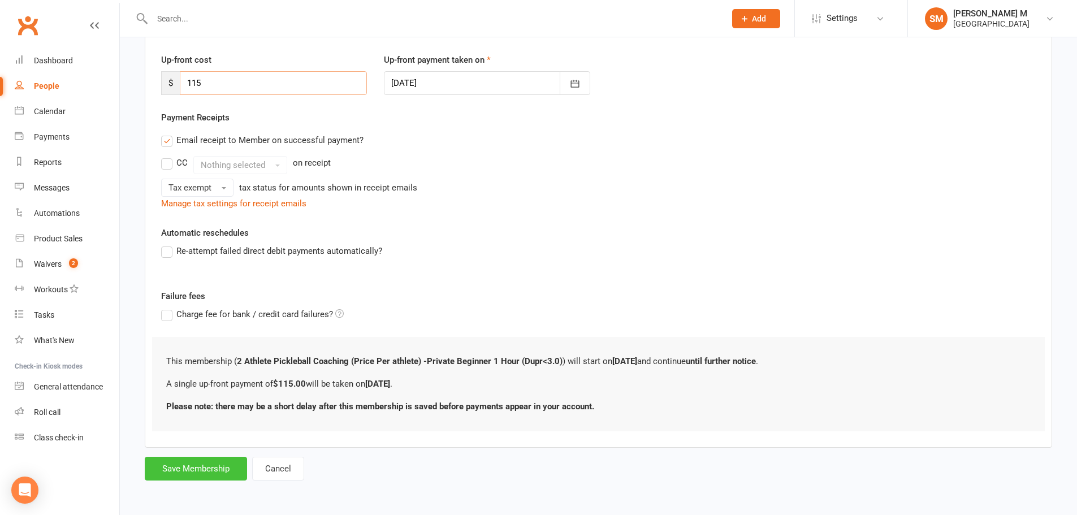
type input "115"
click at [209, 460] on button "Save Membership" at bounding box center [196, 469] width 102 height 24
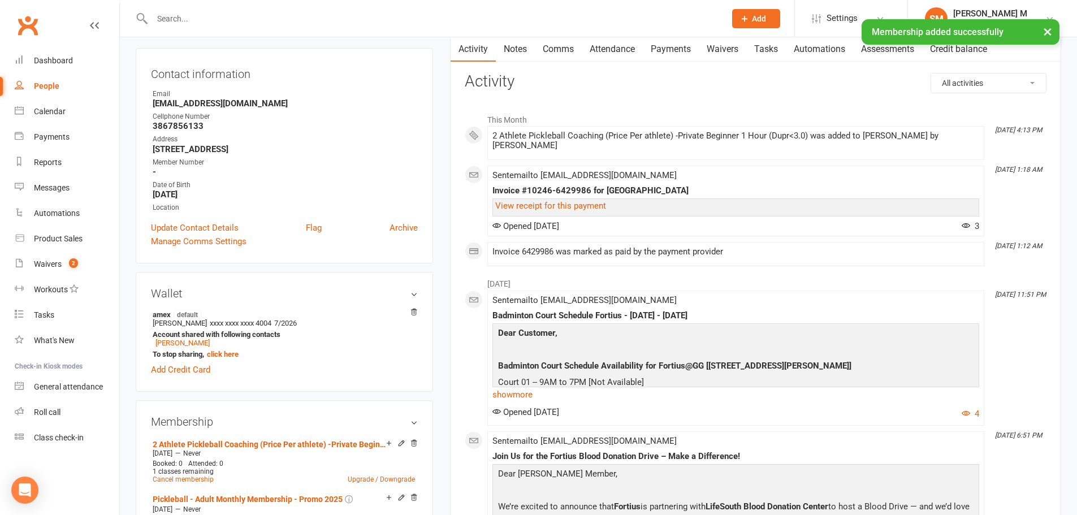
scroll to position [113, 0]
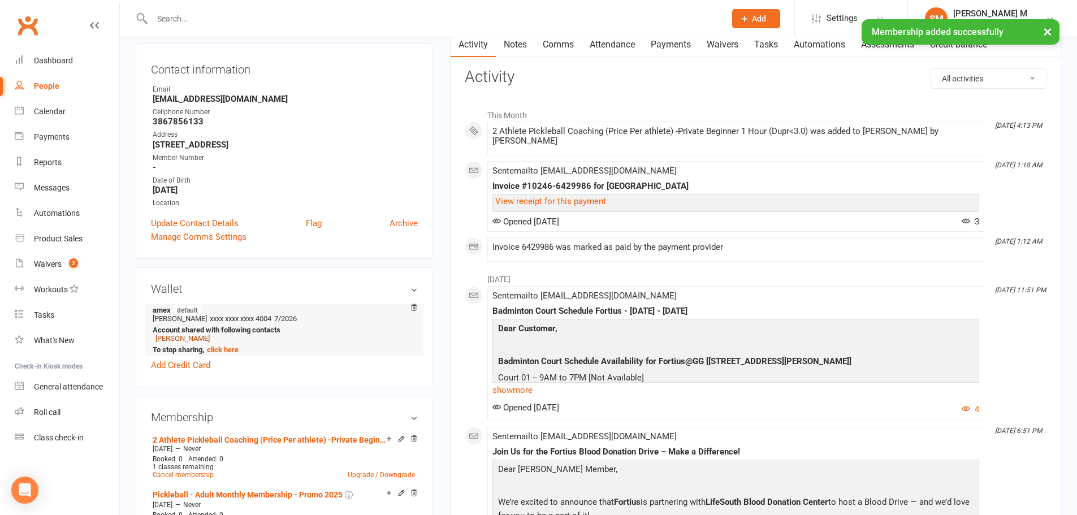
click at [189, 339] on link "[PERSON_NAME]" at bounding box center [182, 338] width 54 height 8
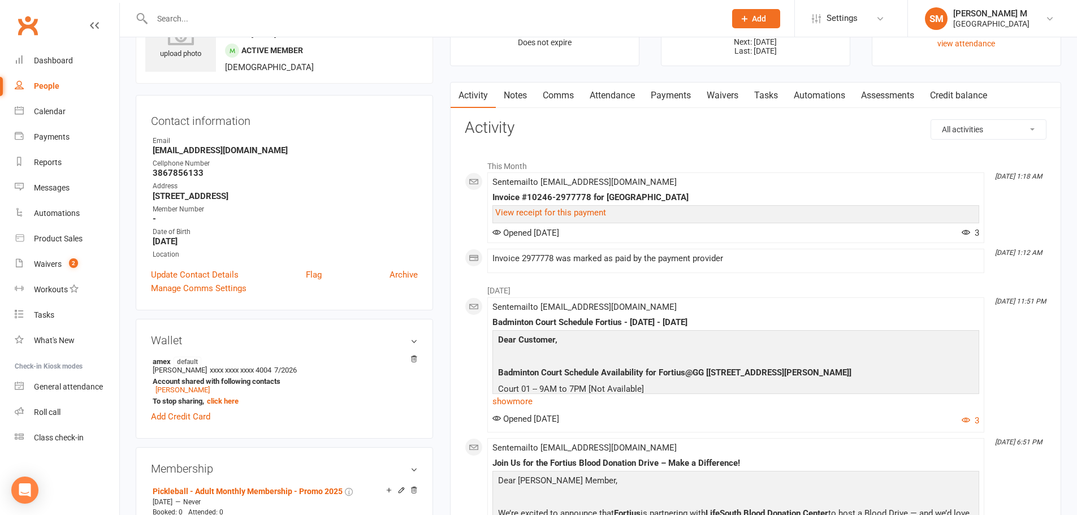
scroll to position [226, 0]
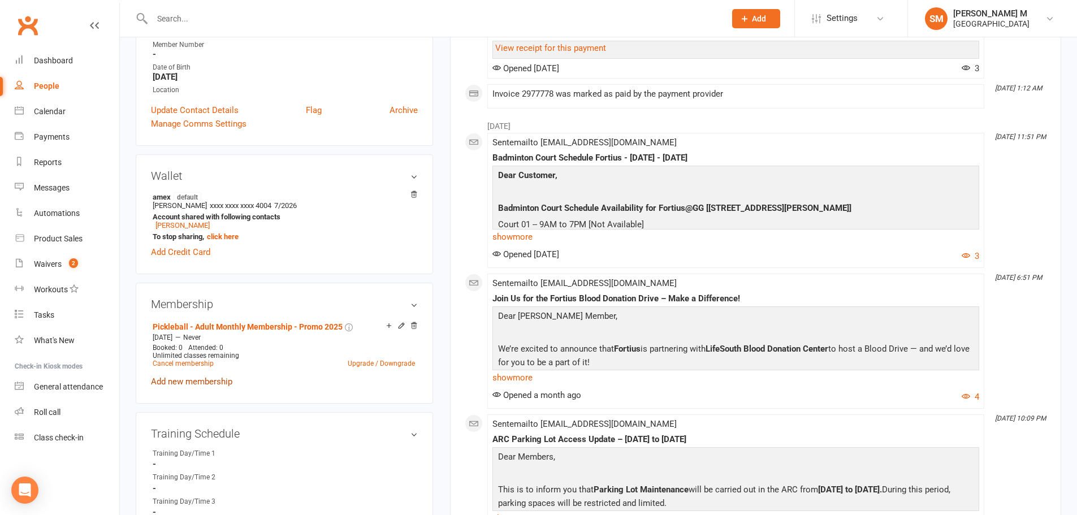
click at [186, 378] on link "Add new membership" at bounding box center [191, 381] width 81 height 10
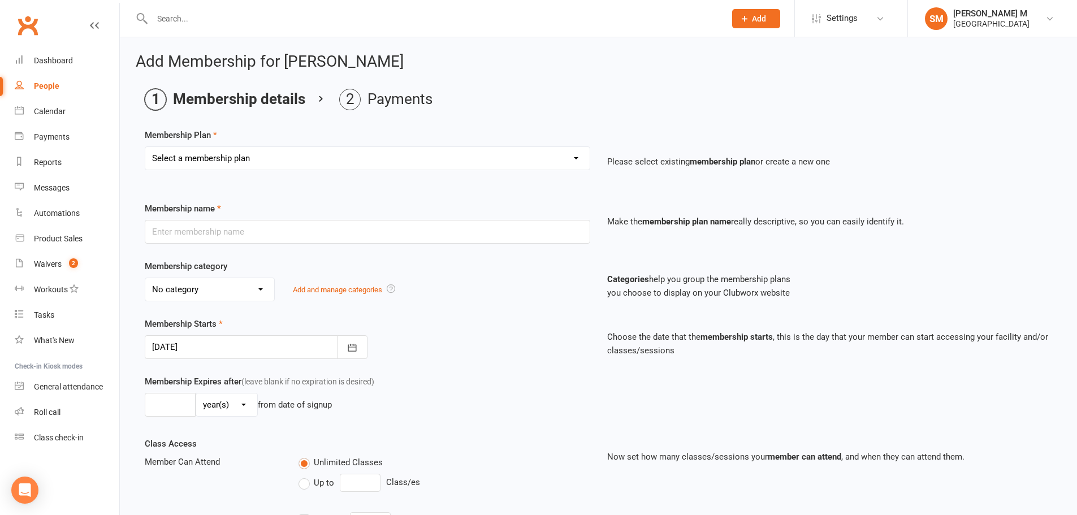
click at [213, 152] on select "Select a membership plan Badminton - Adult Annual Membership Badminton - Adult …" at bounding box center [367, 158] width 444 height 23
select select "28"
click at [145, 147] on select "Select a membership plan Badminton - Adult Annual Membership Badminton - Adult …" at bounding box center [367, 158] width 444 height 23
type input "2 Athlete Pickleball Coaching (Price Per athlete) -Private Beginner 1 Hour (Dup…"
select select "7"
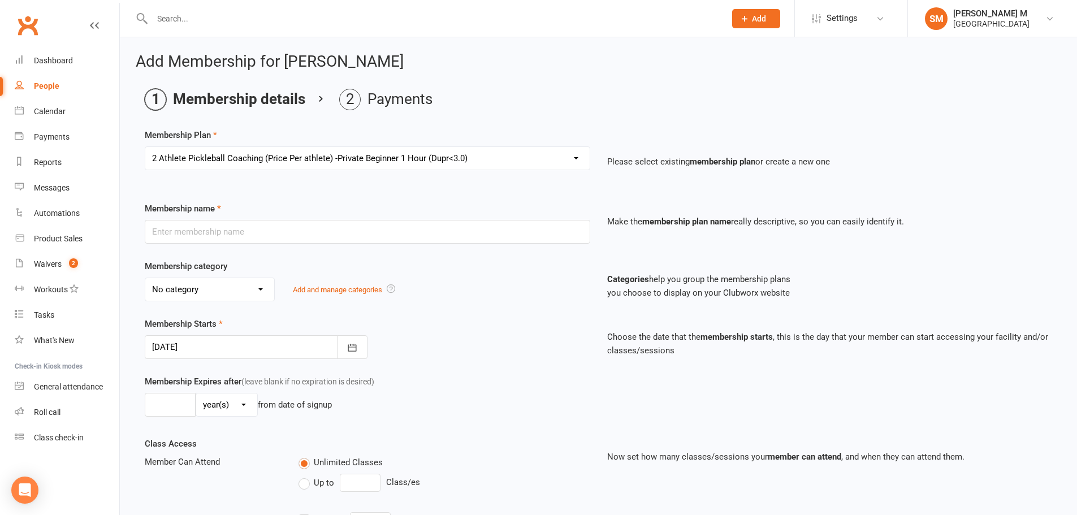
type input "0"
type input "1"
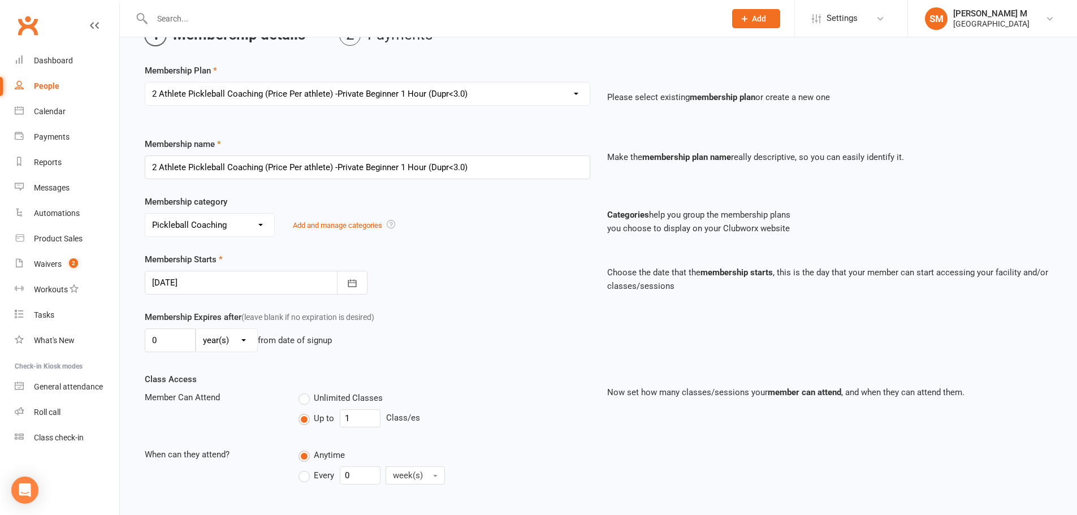
scroll to position [226, 0]
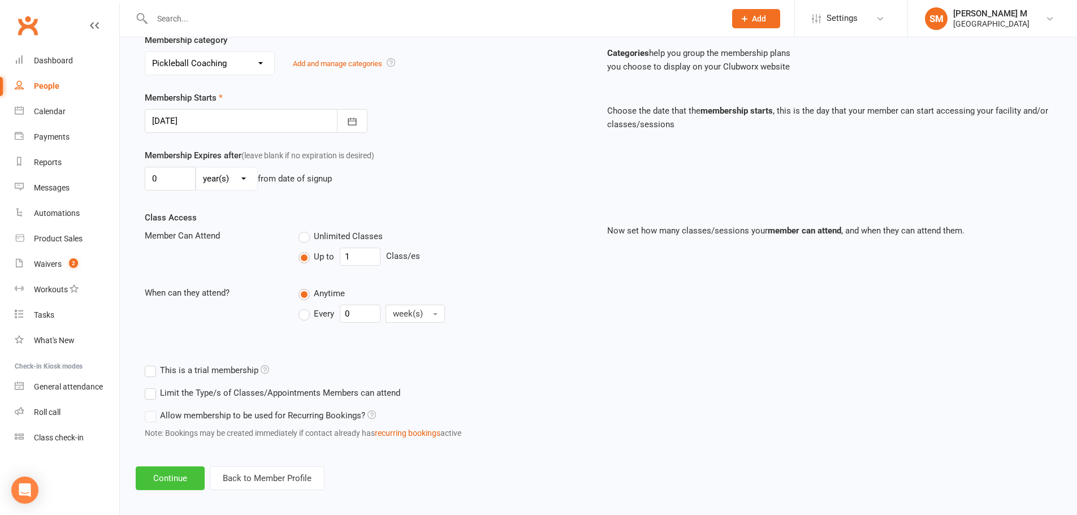
click at [178, 475] on button "Continue" at bounding box center [170, 478] width 69 height 24
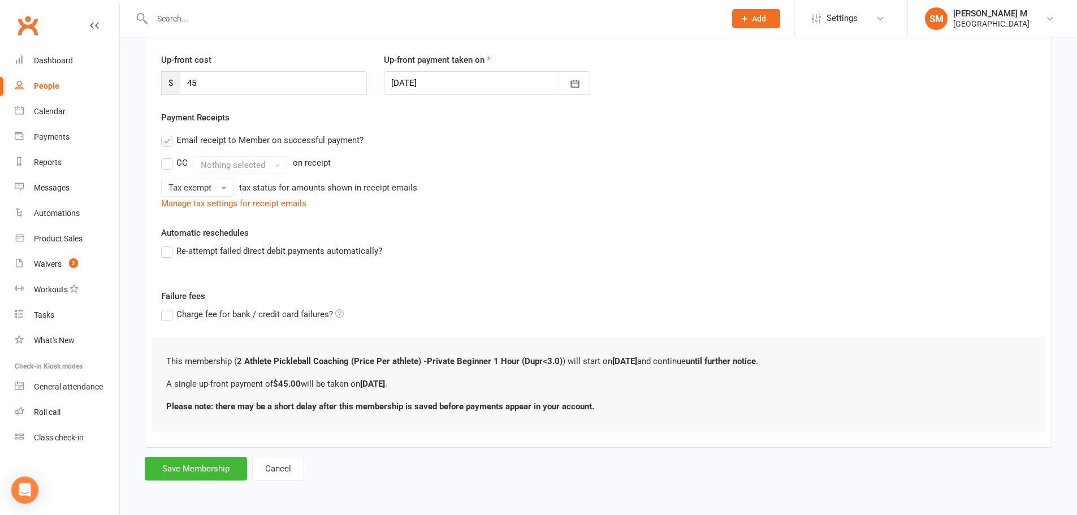
scroll to position [0, 0]
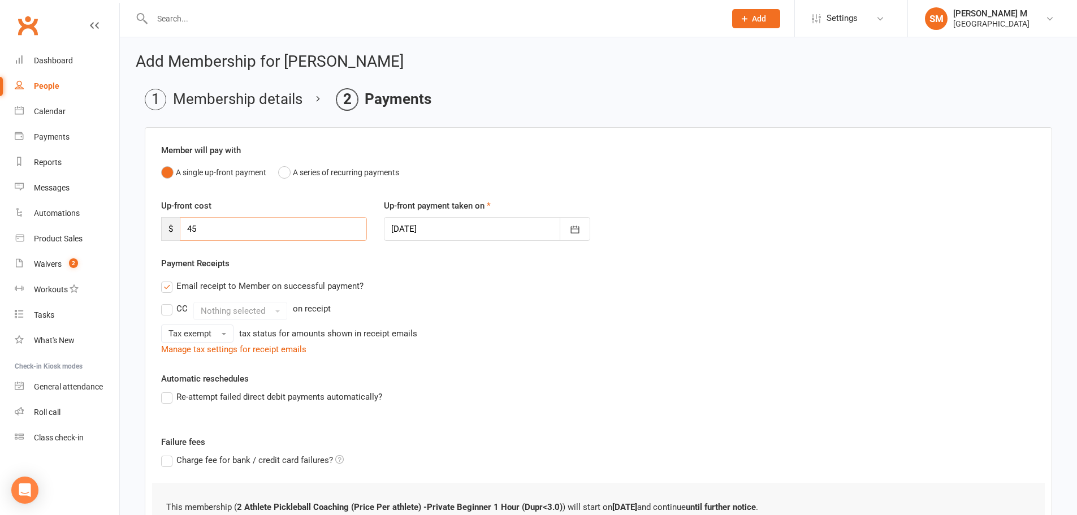
drag, startPoint x: 198, startPoint y: 222, endPoint x: 189, endPoint y: 223, distance: 9.7
click at [189, 223] on input "45" at bounding box center [273, 229] width 187 height 24
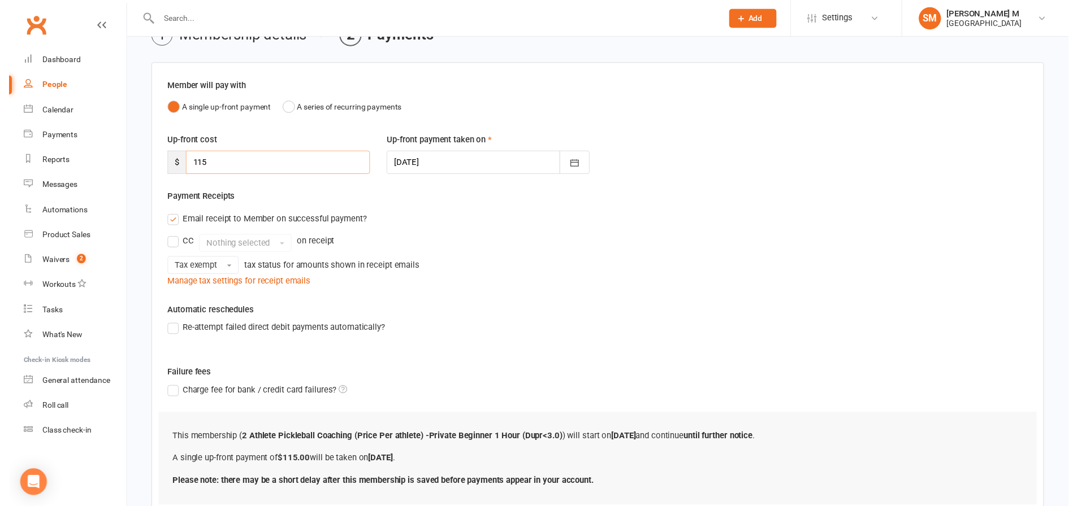
scroll to position [146, 0]
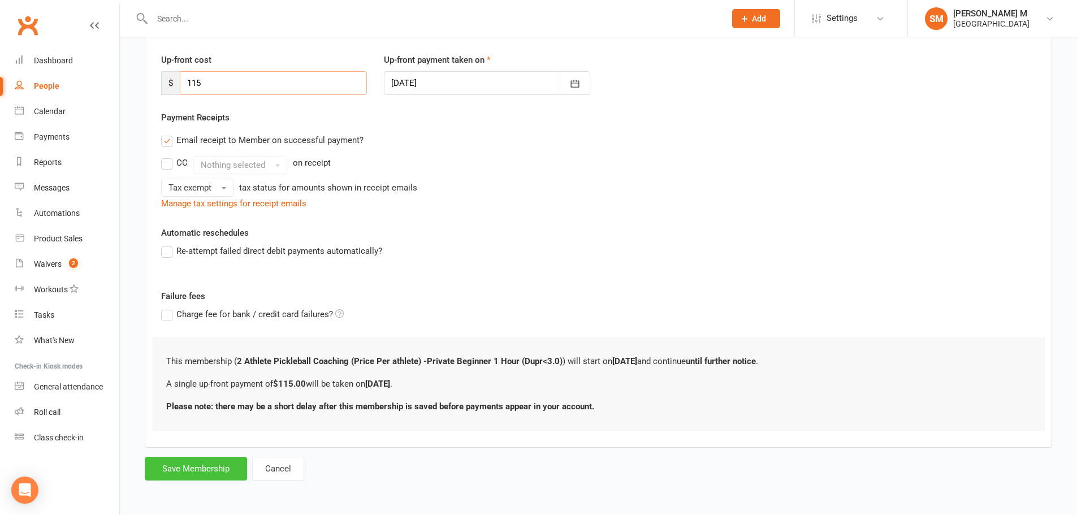
type input "115"
click at [190, 465] on button "Save Membership" at bounding box center [196, 469] width 102 height 24
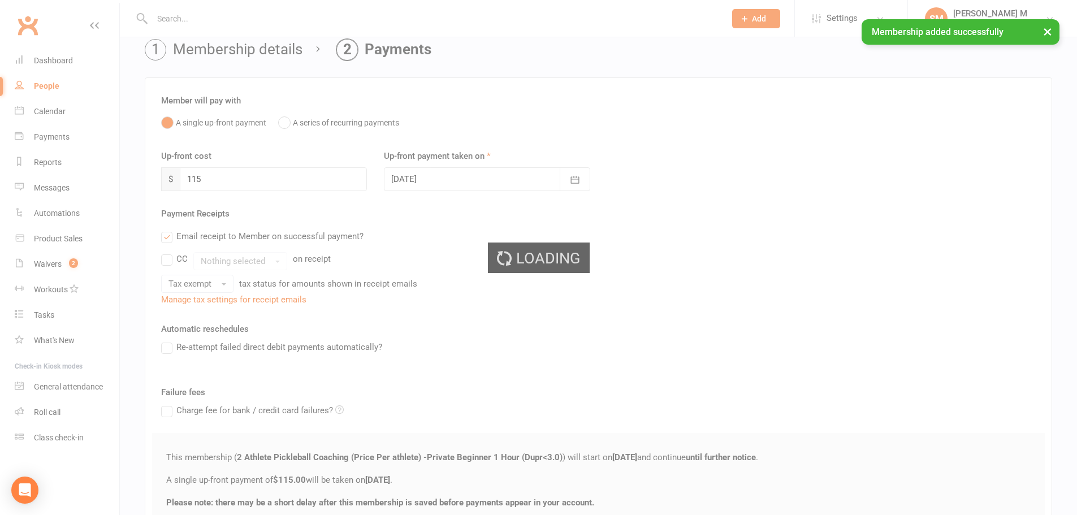
scroll to position [33, 0]
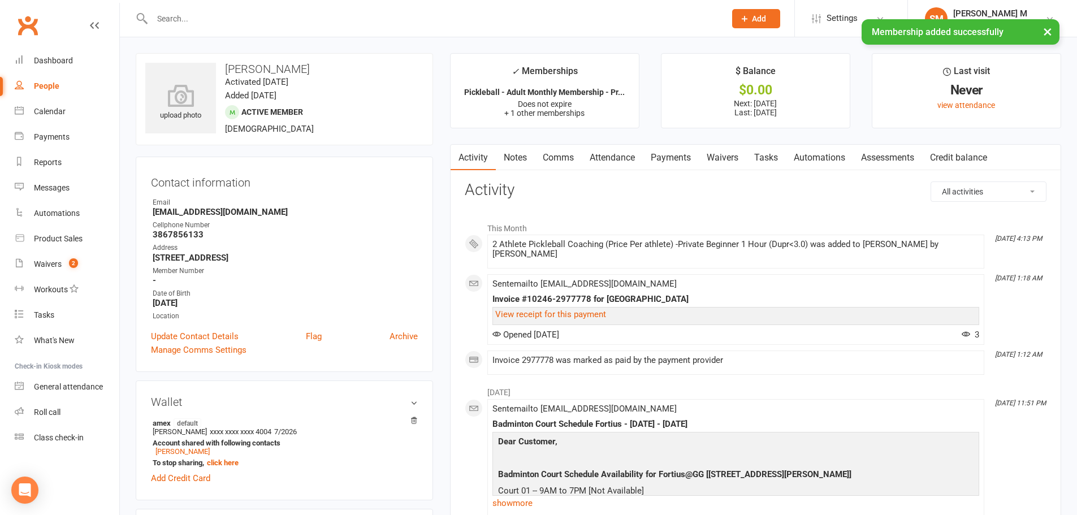
click at [673, 153] on link "Payments" at bounding box center [671, 158] width 56 height 26
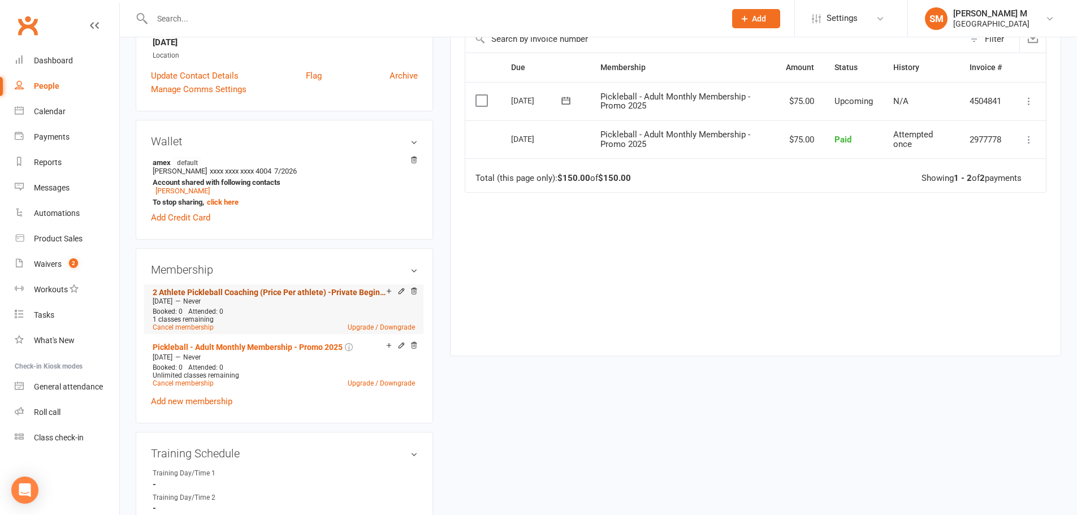
scroll to position [226, 0]
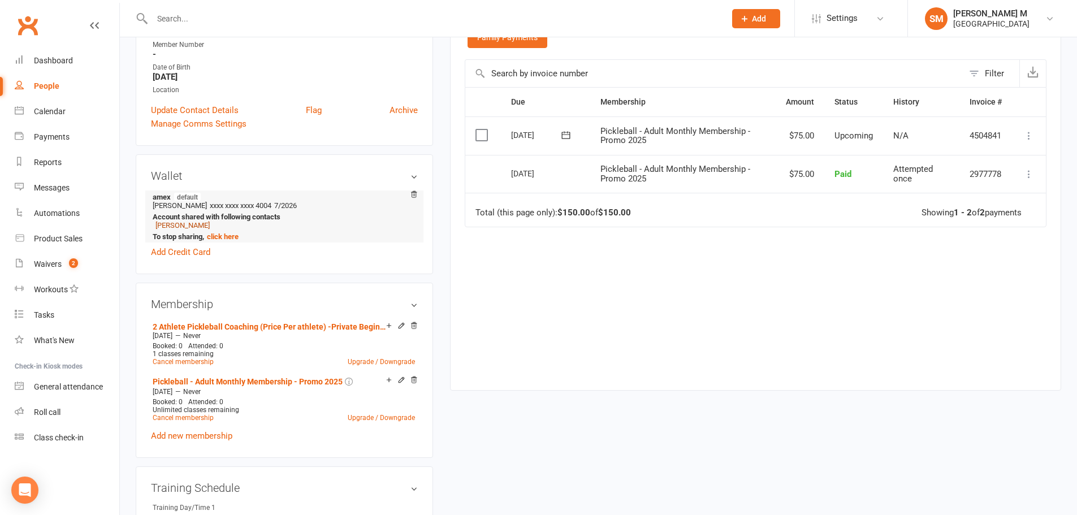
click at [181, 223] on link "[PERSON_NAME]" at bounding box center [182, 225] width 54 height 8
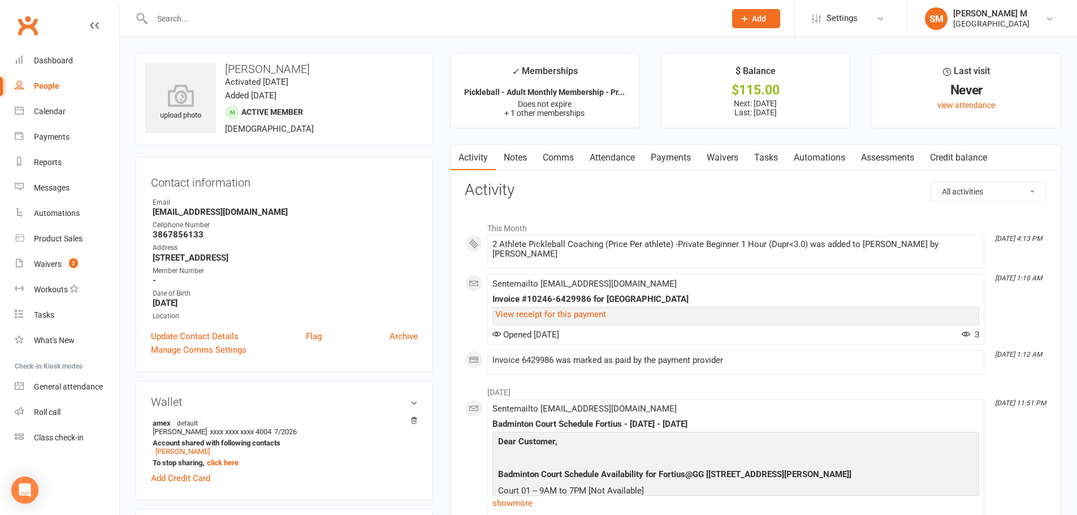
click at [681, 158] on link "Payments" at bounding box center [671, 158] width 56 height 26
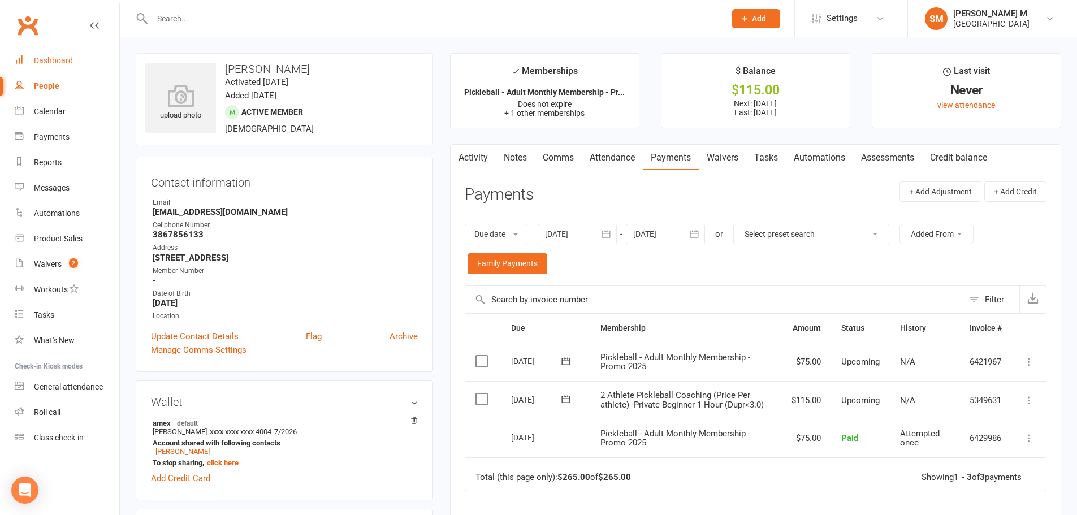
click at [41, 62] on div "Dashboard" at bounding box center [53, 60] width 39 height 9
